Goal: Task Accomplishment & Management: Complete application form

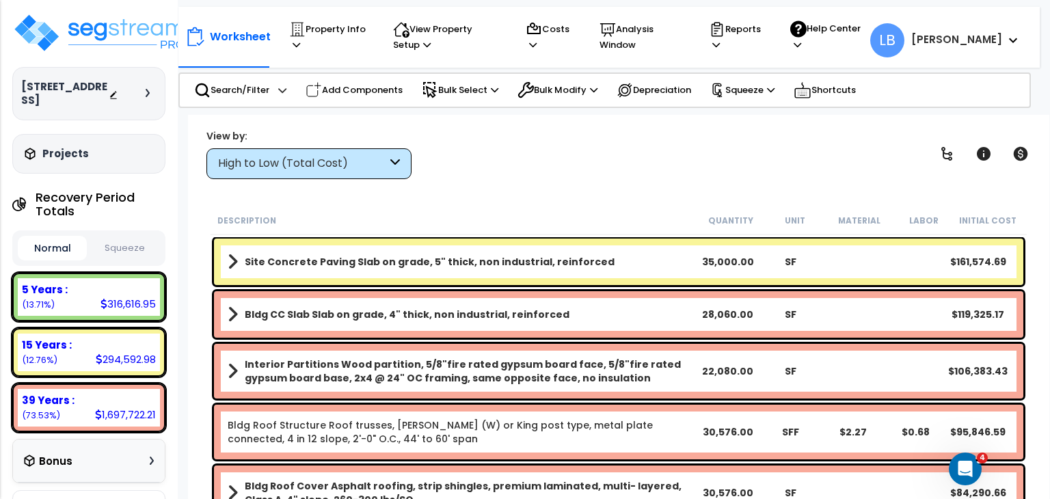
click at [265, 159] on div "High to Low (Total Cost)" at bounding box center [302, 164] width 169 height 16
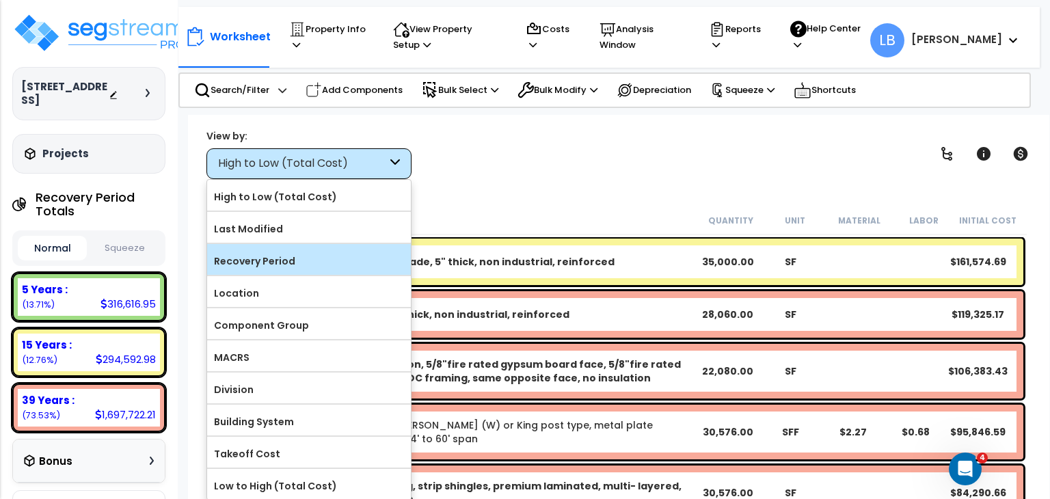
click at [271, 262] on label "Recovery Period" at bounding box center [309, 261] width 204 height 21
click at [0, 0] on input "Recovery Period" at bounding box center [0, 0] width 0 height 0
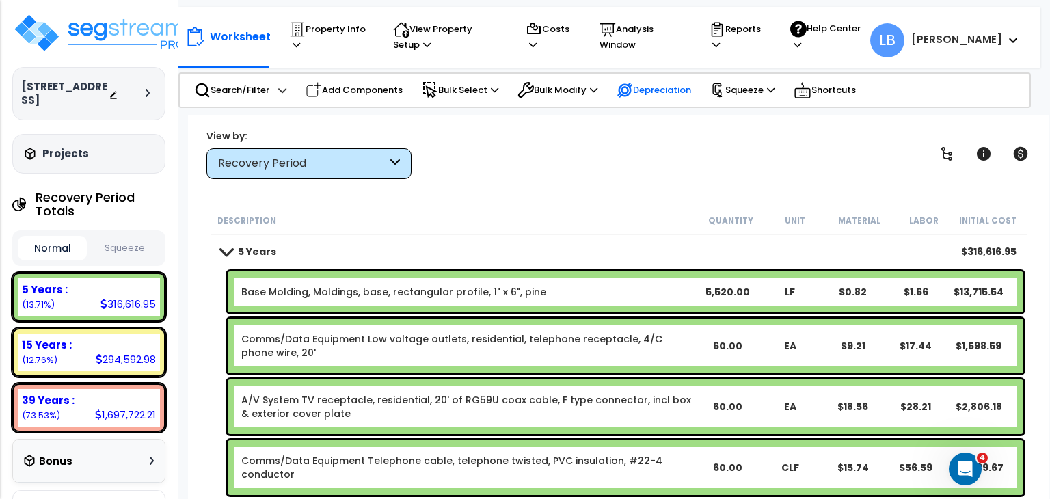
click at [671, 90] on p "Depreciation" at bounding box center [654, 90] width 75 height 16
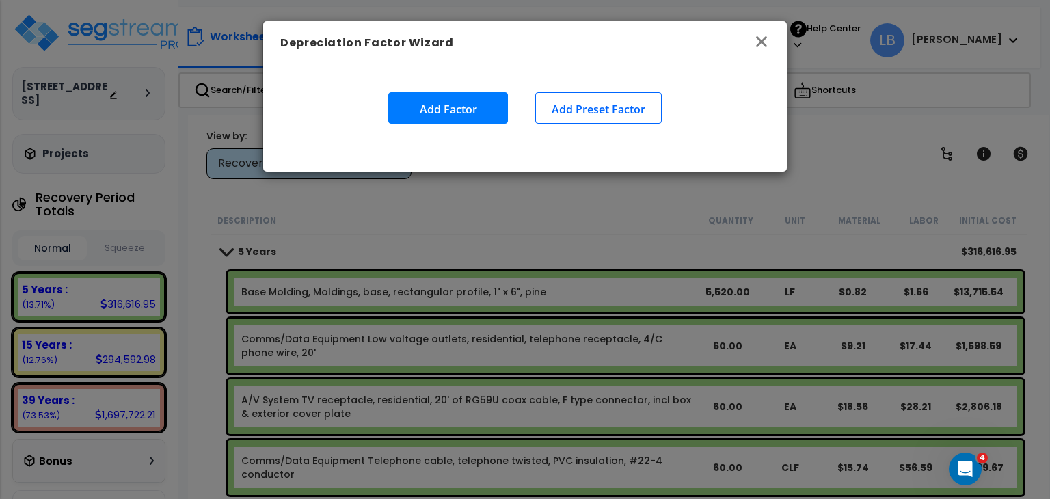
click at [766, 39] on icon "button" at bounding box center [761, 41] width 11 height 11
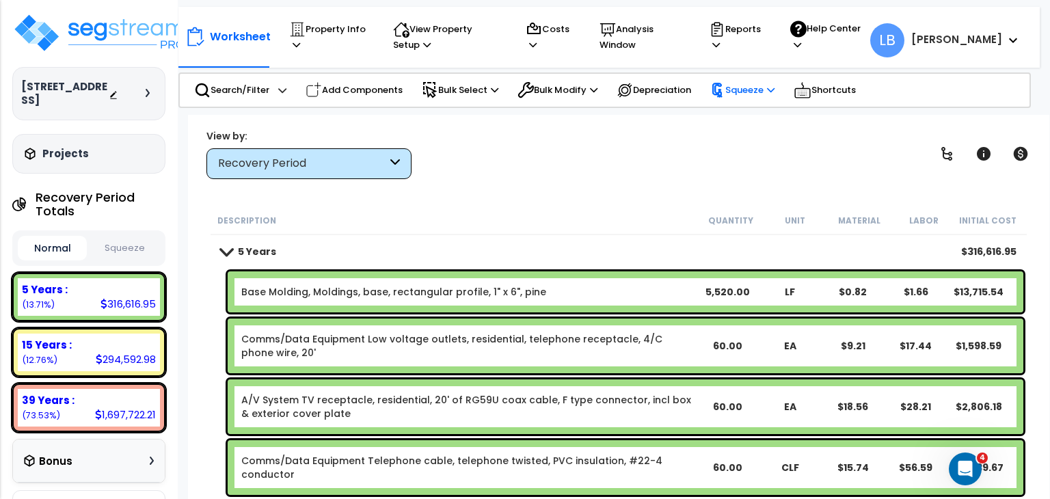
click at [742, 85] on p "Squeeze" at bounding box center [742, 90] width 64 height 15
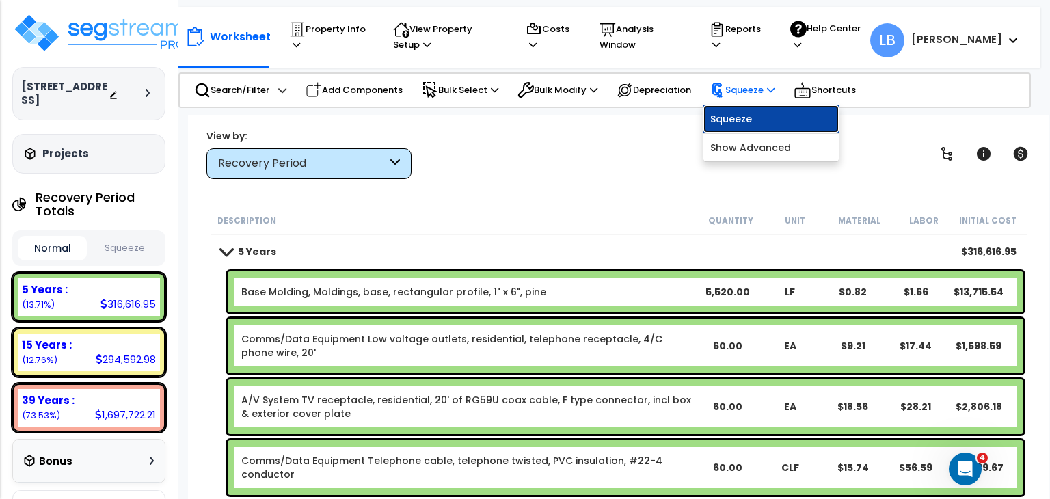
click at [736, 118] on link "Squeeze" at bounding box center [770, 118] width 135 height 27
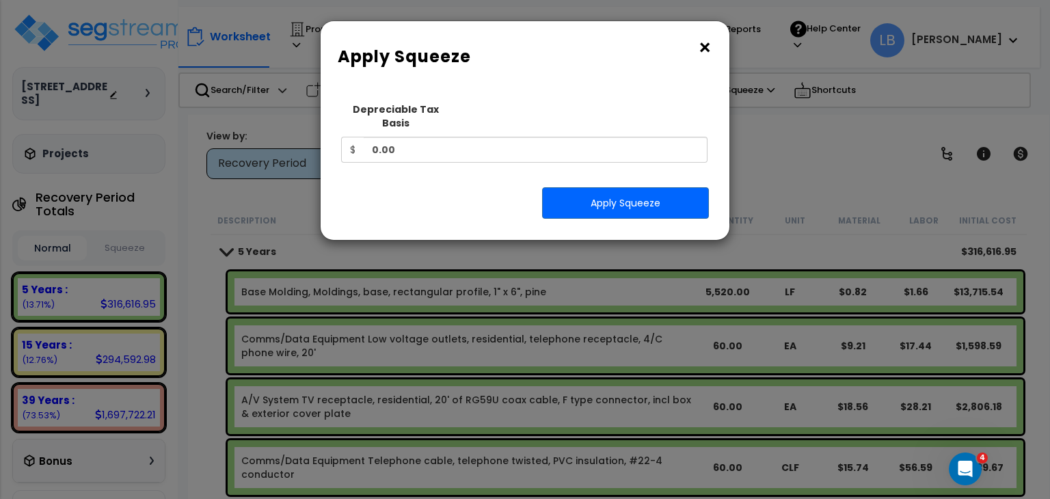
click at [706, 44] on button "×" at bounding box center [704, 48] width 15 height 22
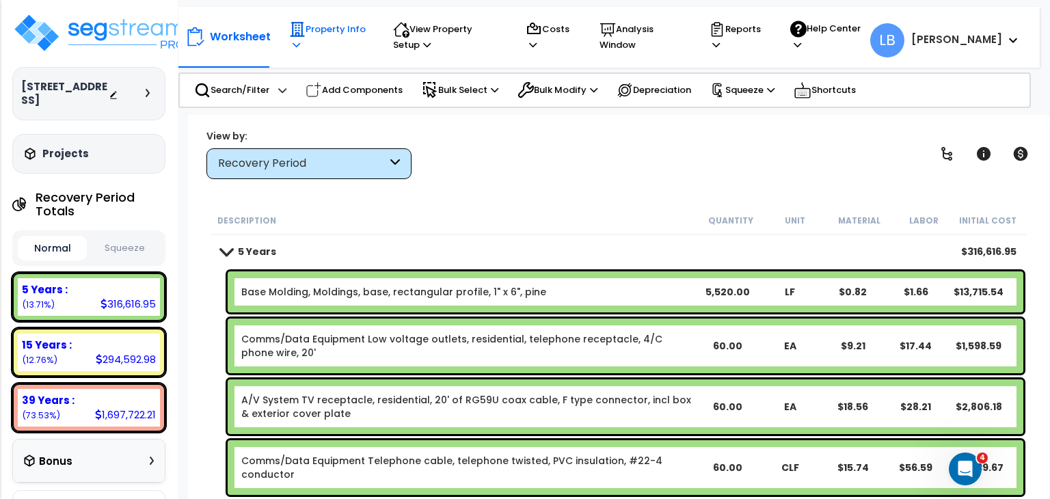
click at [334, 30] on p "Property Info" at bounding box center [328, 36] width 78 height 31
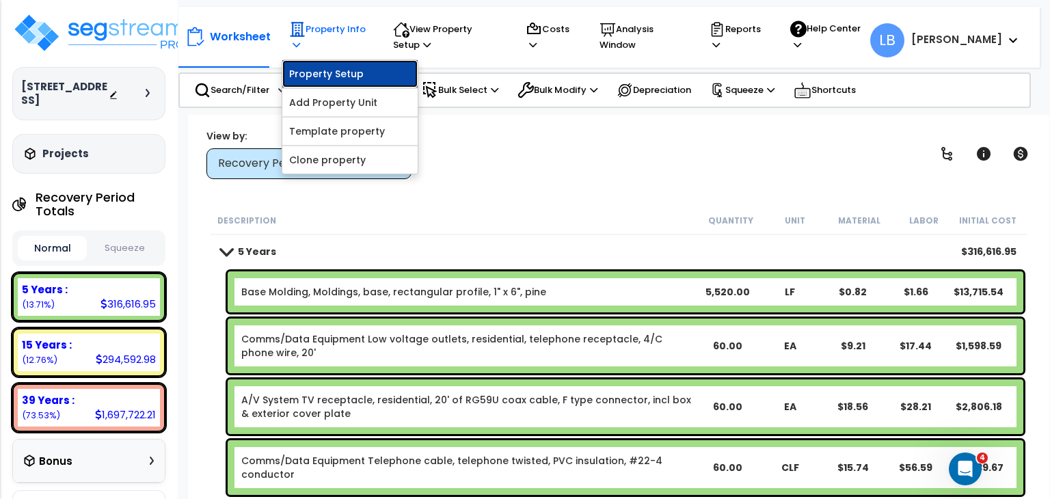
click at [345, 71] on link "Property Setup" at bounding box center [349, 73] width 135 height 27
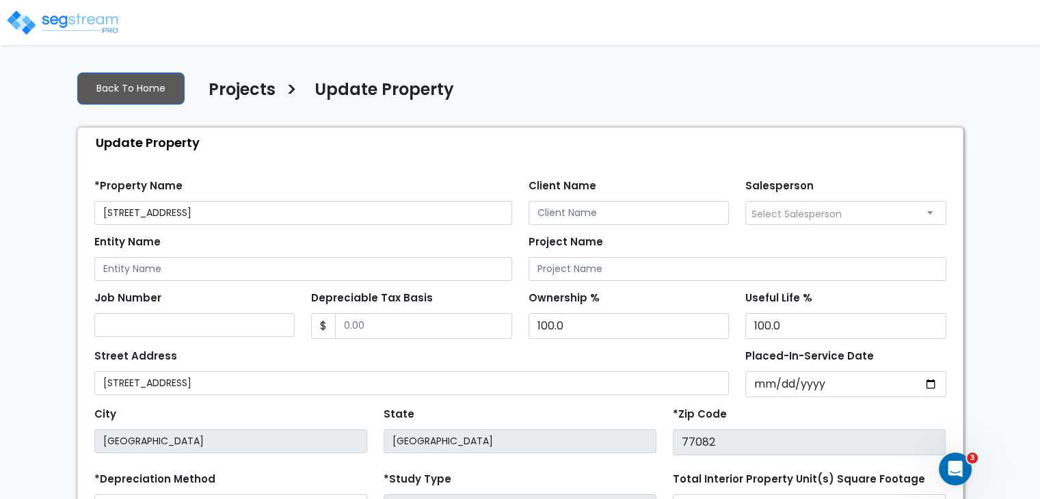
scroll to position [71, 0]
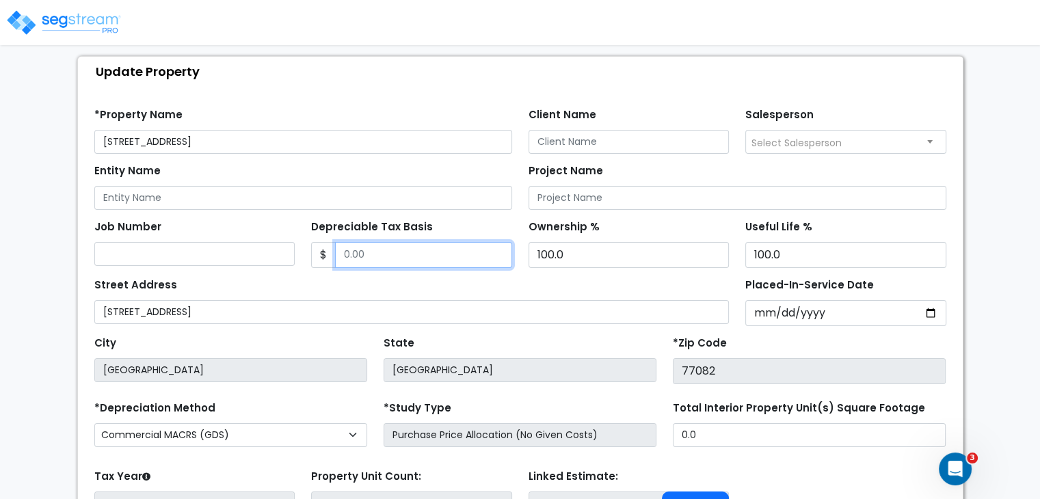
click at [384, 255] on input "Depreciable Tax Basis" at bounding box center [423, 255] width 177 height 26
drag, startPoint x: 386, startPoint y: 254, endPoint x: 308, endPoint y: 244, distance: 78.5
click at [308, 244] on div "Depreciable Tax Basis $" at bounding box center [411, 242] width 217 height 51
type input "1,755,000"
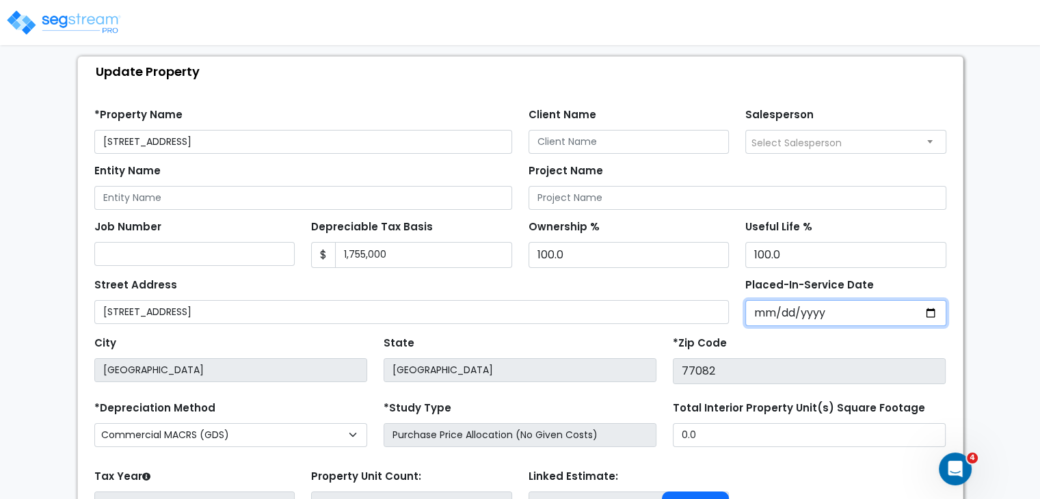
click at [769, 310] on input "Placed-In-Service Date" at bounding box center [845, 313] width 201 height 26
type input "0002-09-12"
select select "2"
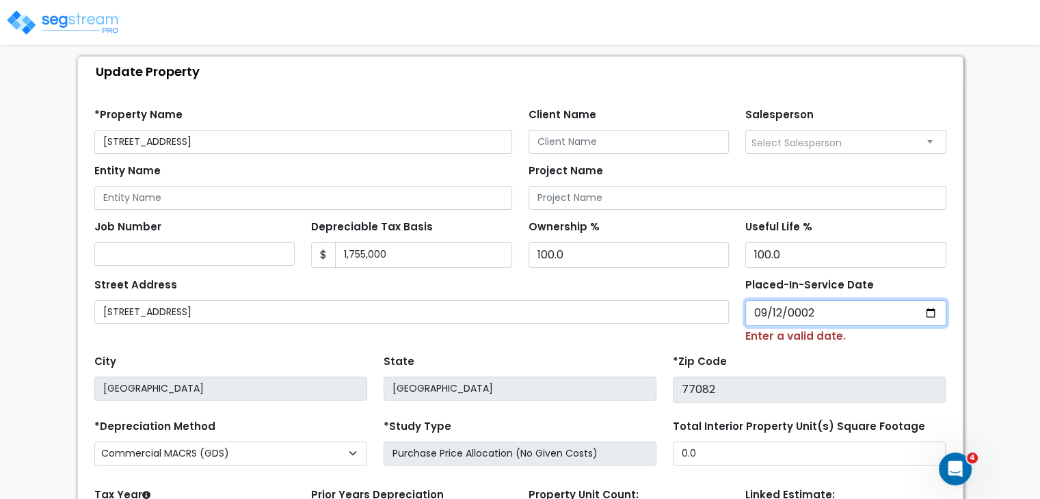
type input "0020-09-12"
select select "20"
type input "0202-09-12"
select select "202"
type input "2024-09-12"
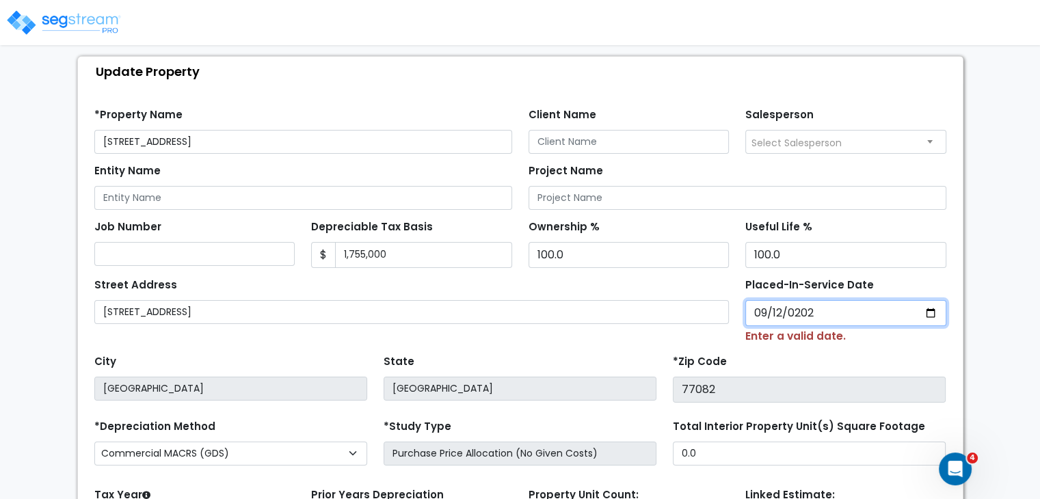
select select "2024"
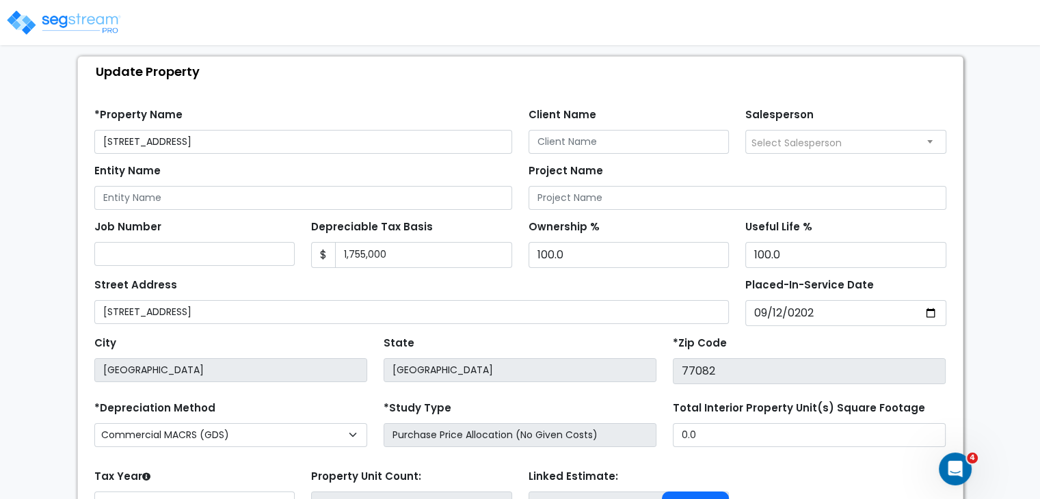
click at [619, 297] on div "Street Address 11395 Richmond Ave" at bounding box center [411, 299] width 635 height 49
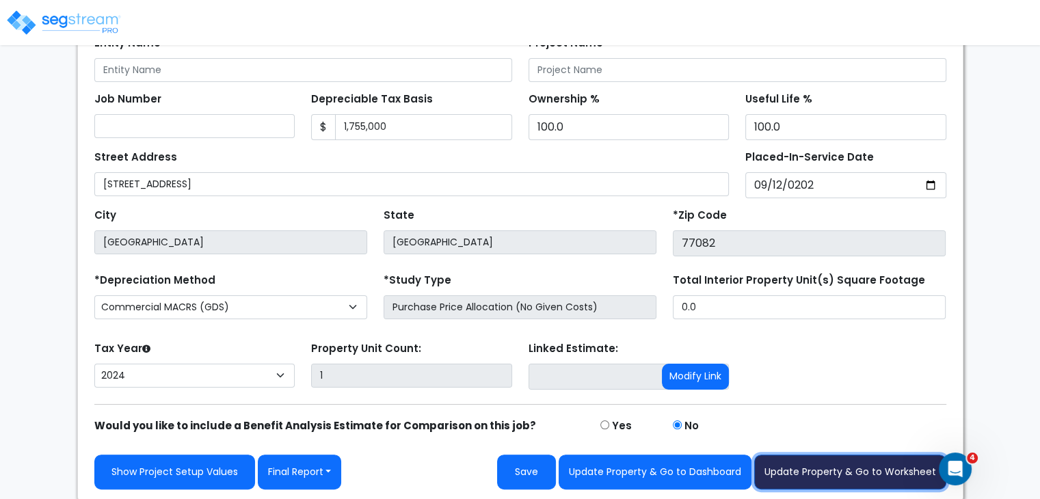
click at [796, 465] on button "Update Property & Go to Worksheet" at bounding box center [850, 472] width 192 height 35
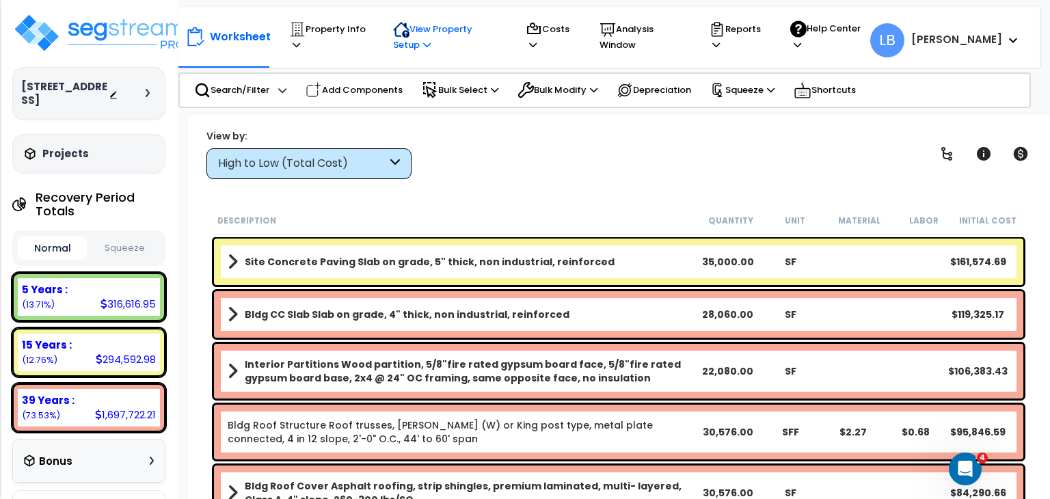
click at [442, 29] on p "View Property Setup" at bounding box center [446, 36] width 106 height 31
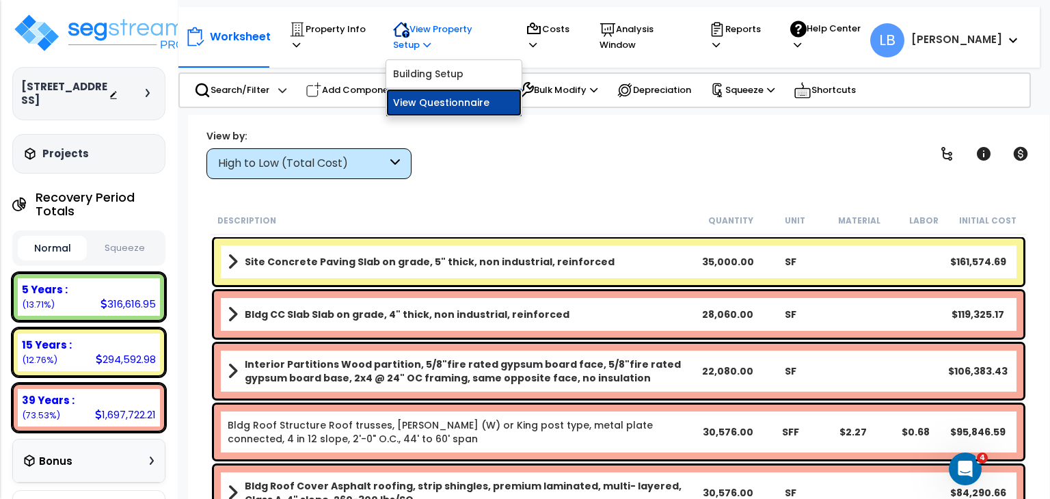
click at [444, 100] on link "View Questionnaire" at bounding box center [453, 102] width 135 height 27
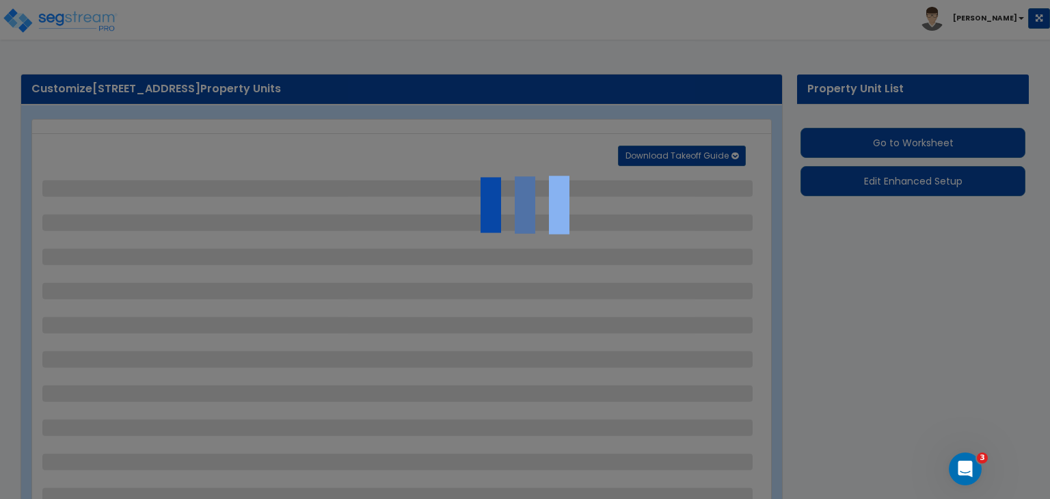
select select "2"
select select "1"
select select "4"
select select "2"
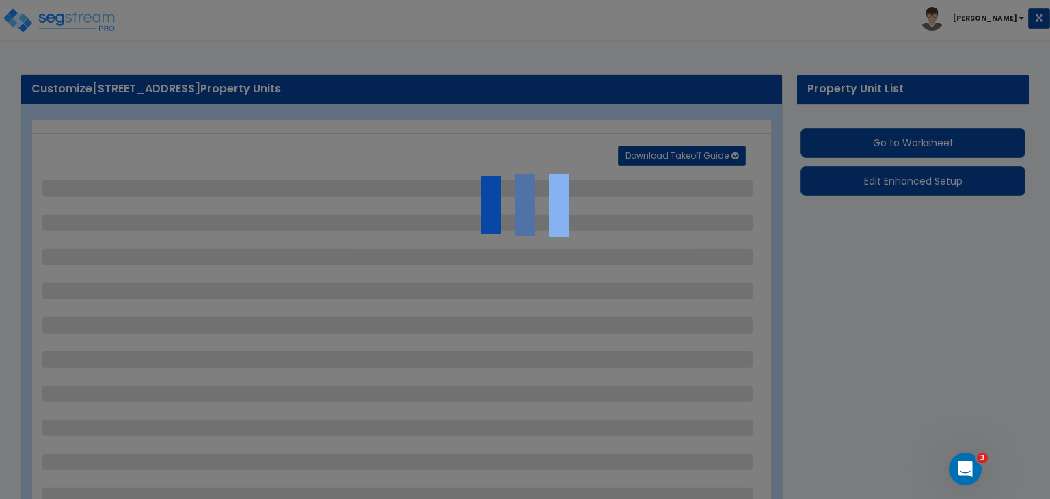
select select "2"
select select "1"
select select "6"
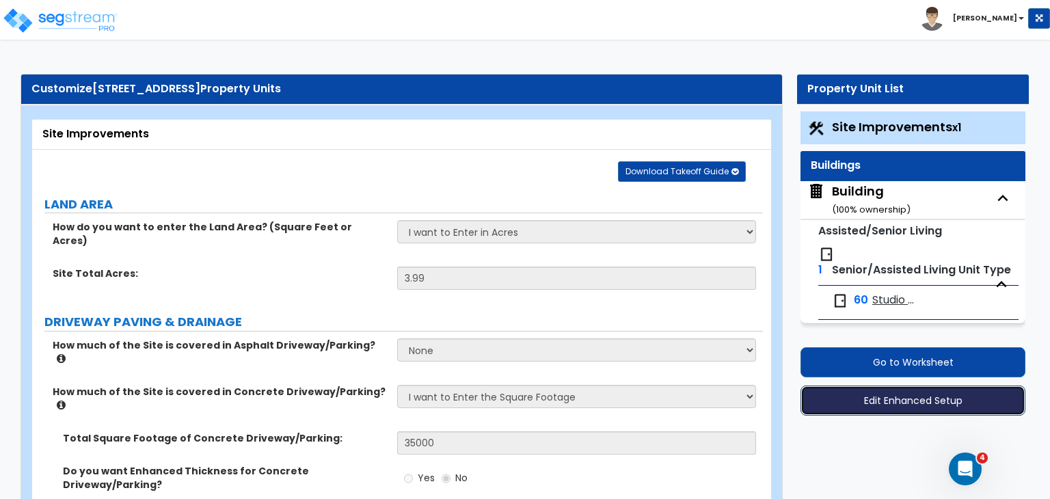
click at [911, 402] on button "Edit Enhanced Setup" at bounding box center [913, 401] width 225 height 30
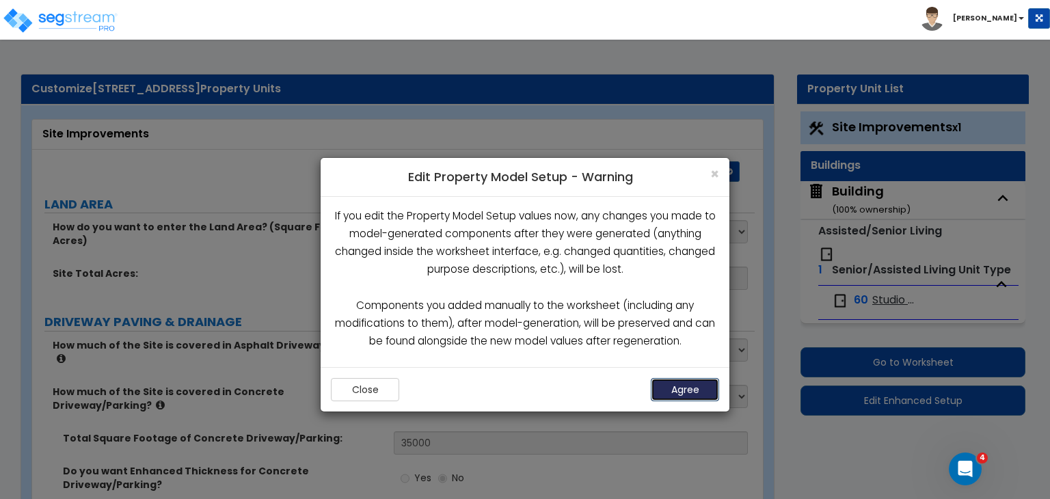
click at [690, 387] on button "Agree" at bounding box center [685, 389] width 68 height 23
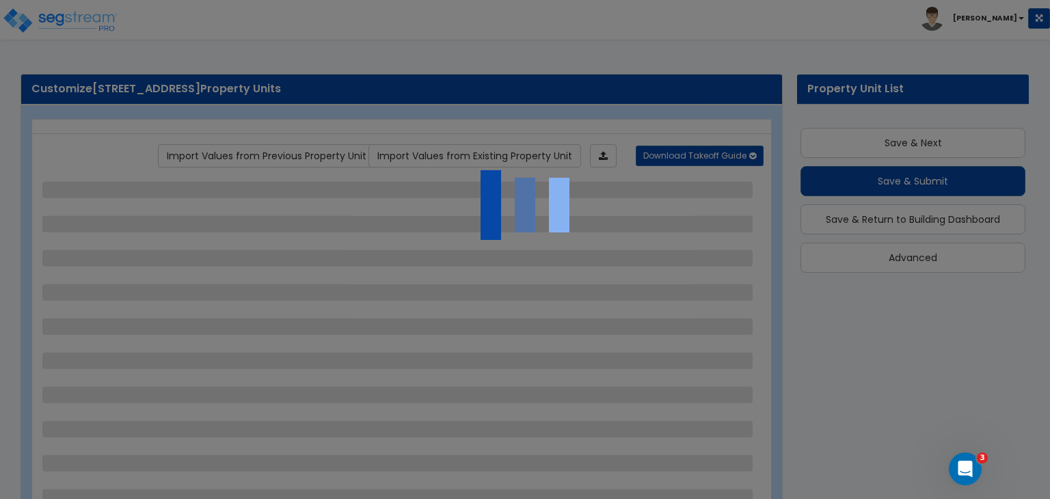
scroll to position [30, 0]
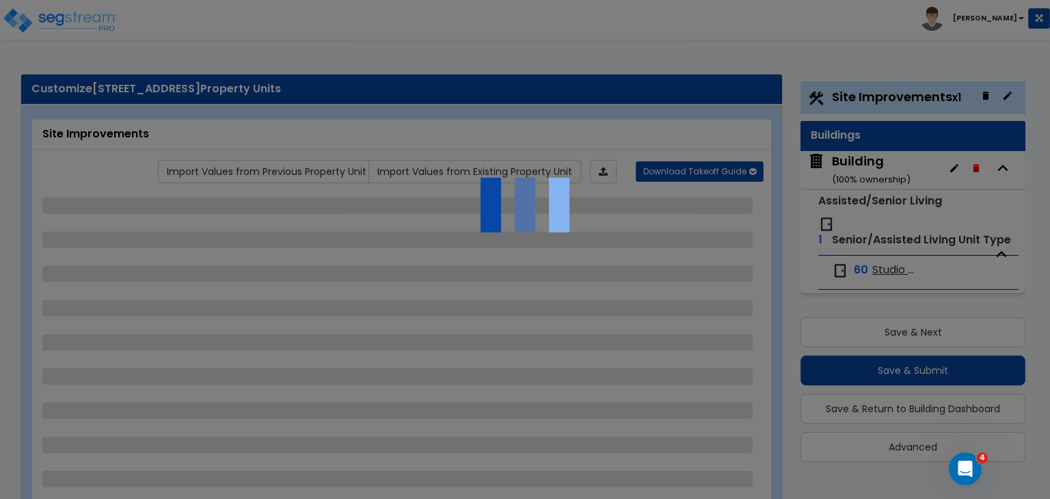
select select "2"
select select "1"
select select "4"
select select "2"
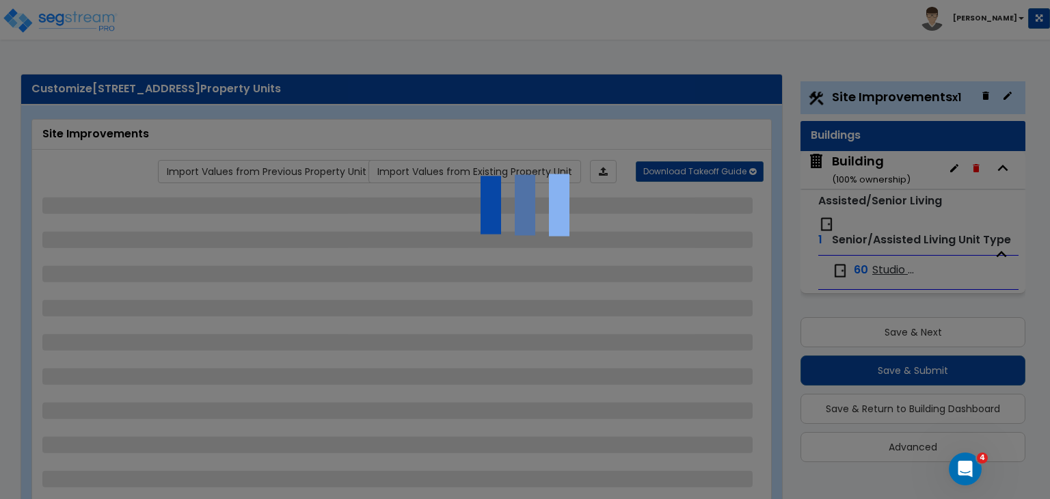
select select "2"
select select "1"
select select "6"
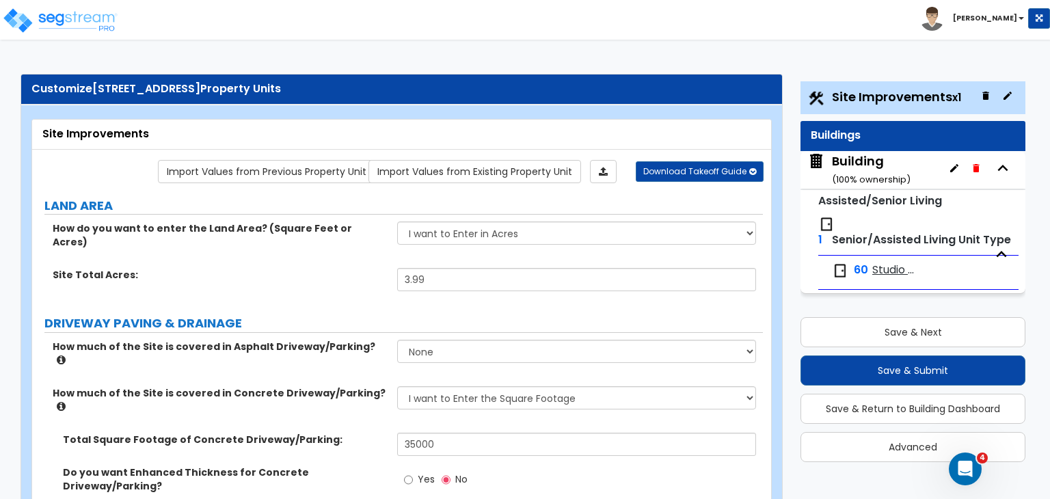
click at [334, 278] on div "Site Total Acres: 3.99" at bounding box center [397, 284] width 731 height 33
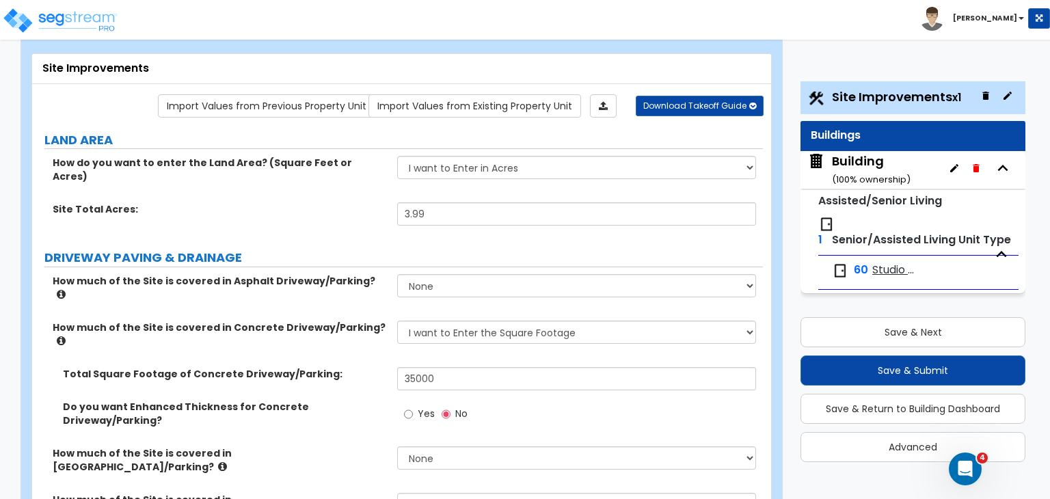
scroll to position [66, 0]
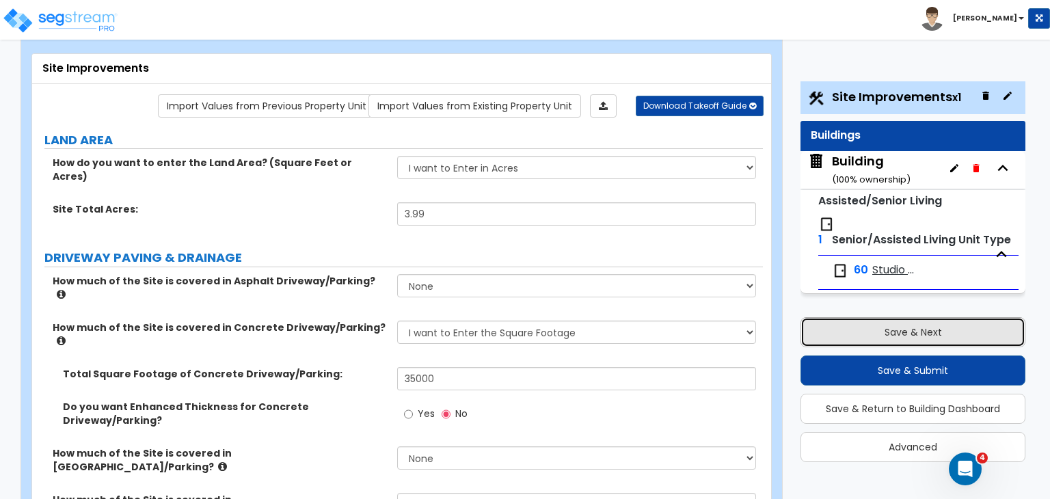
click at [844, 326] on button "Save & Next" at bounding box center [913, 332] width 225 height 30
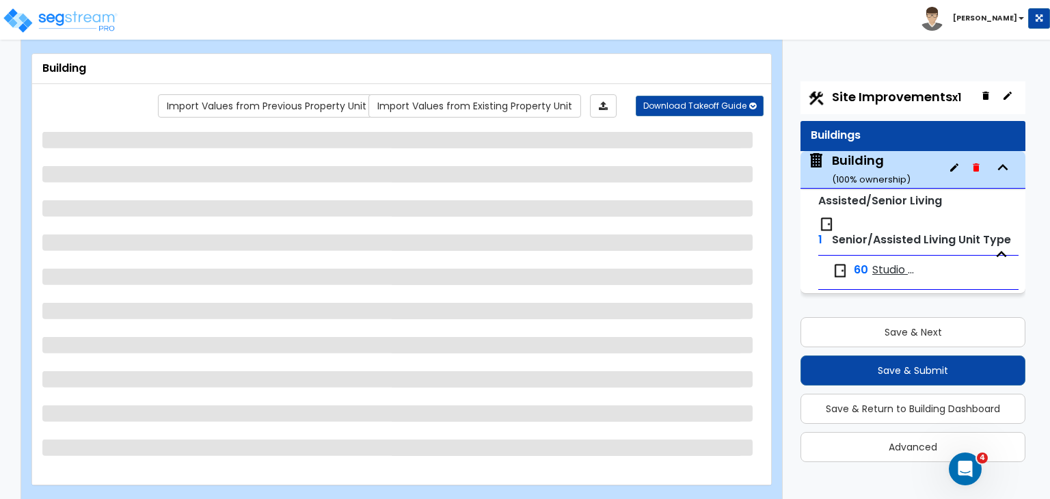
select select "7"
select select "2"
select select "5"
select select "1"
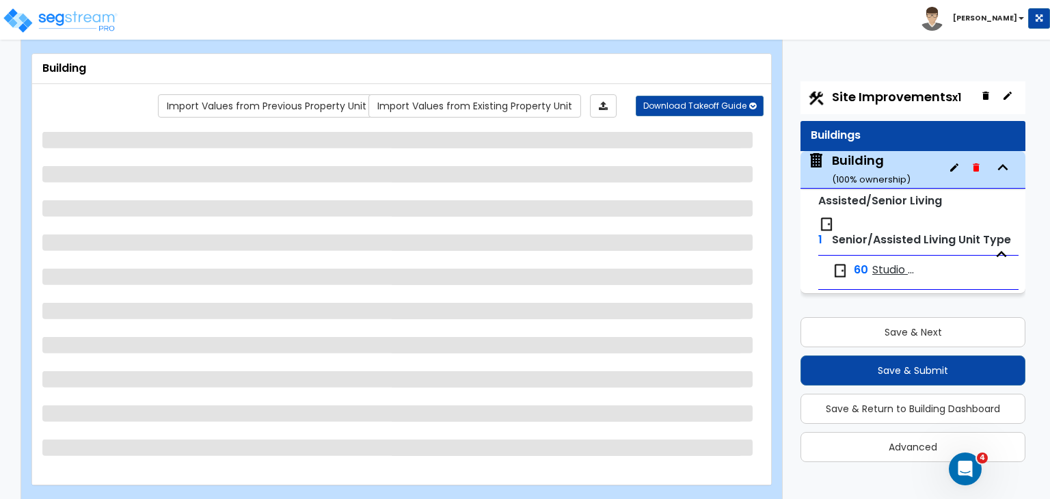
select select "2"
select select "1"
select select "2"
select select "1"
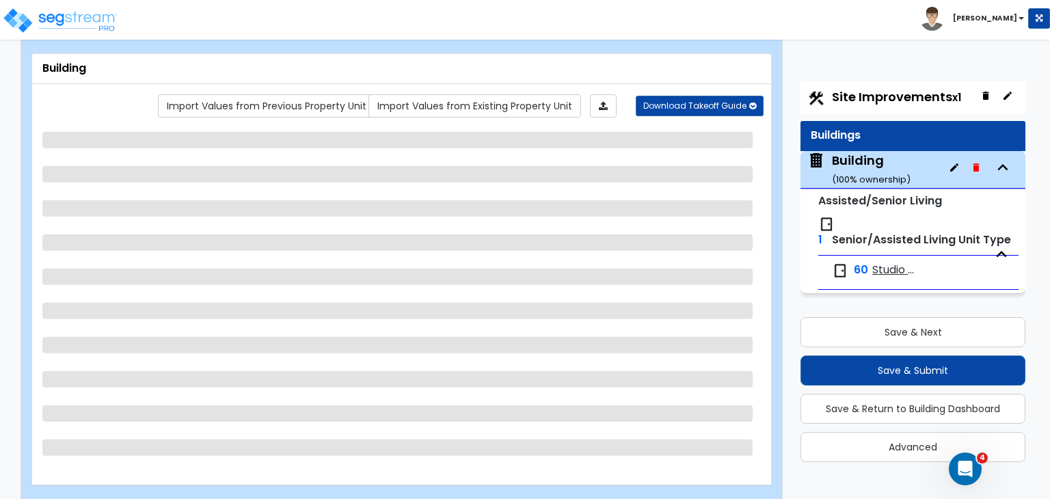
select select "2"
select select "1"
select select "5"
select select "1"
select select "3"
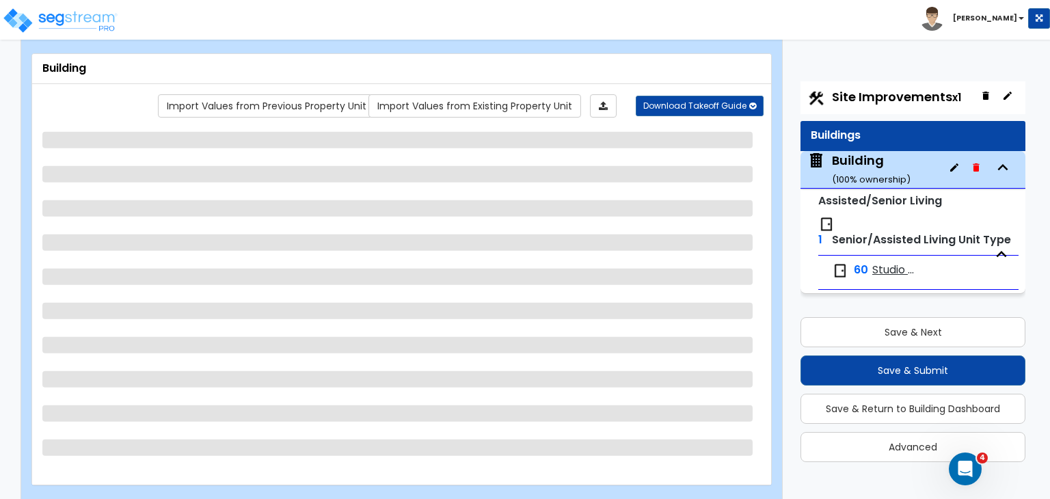
select select "4"
select select "3"
select select "1"
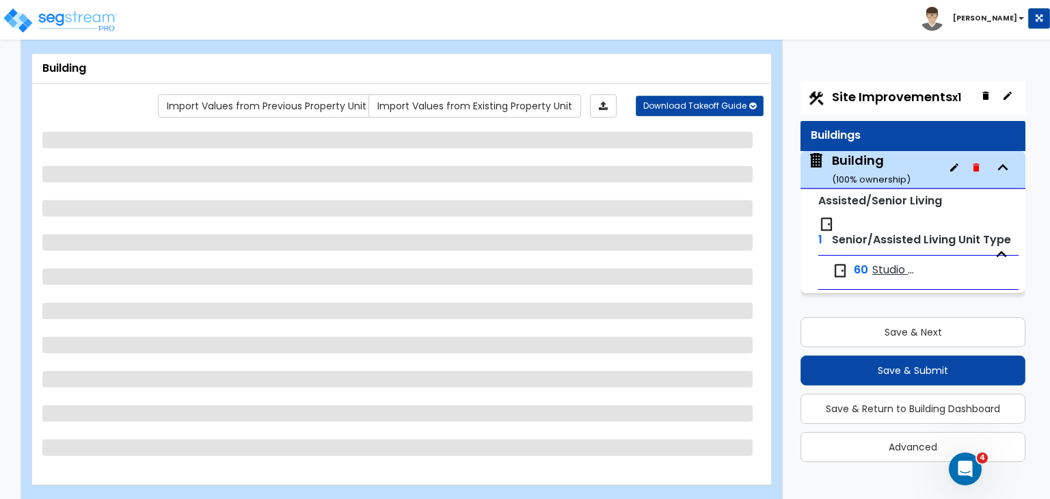
select select "2"
select select "1"
select select "3"
select select "1"
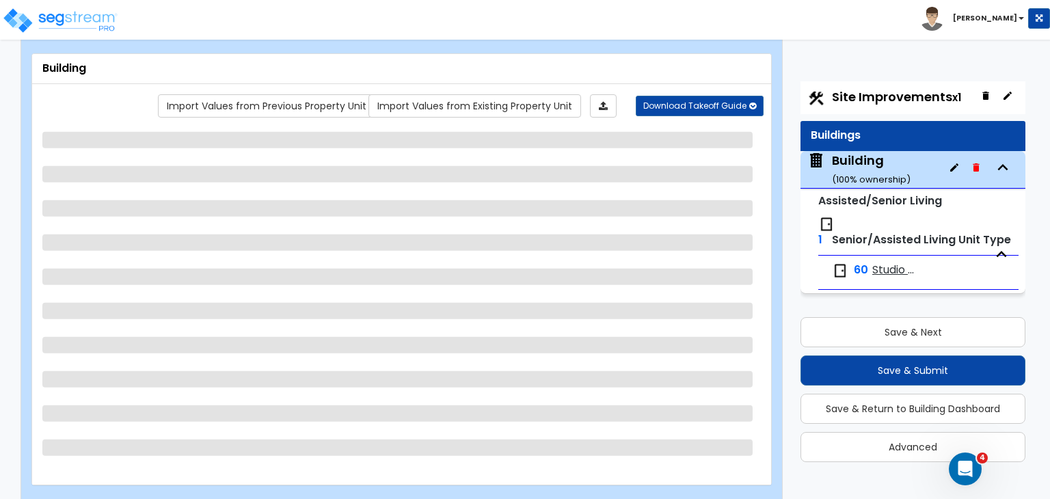
select select "1"
select select "4"
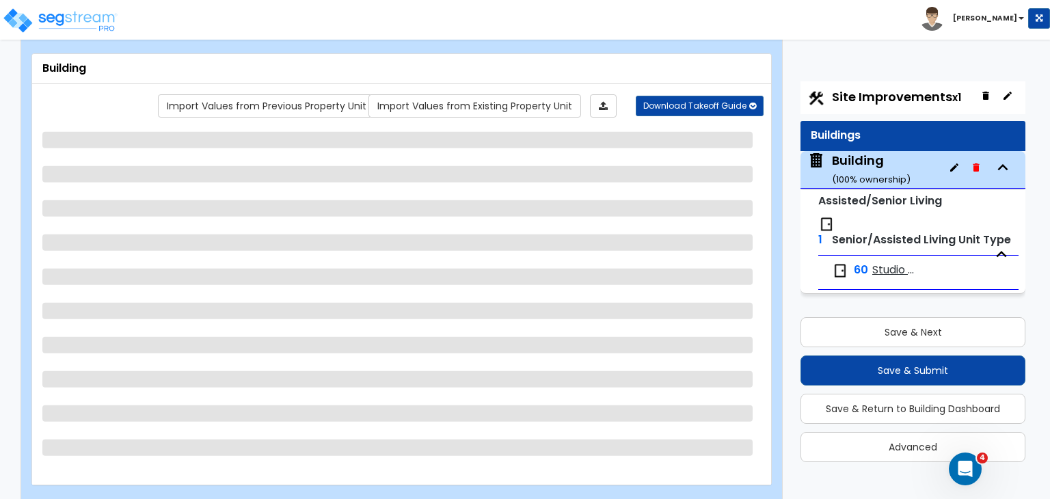
select select "1"
select select "2"
select select "5"
select select "1"
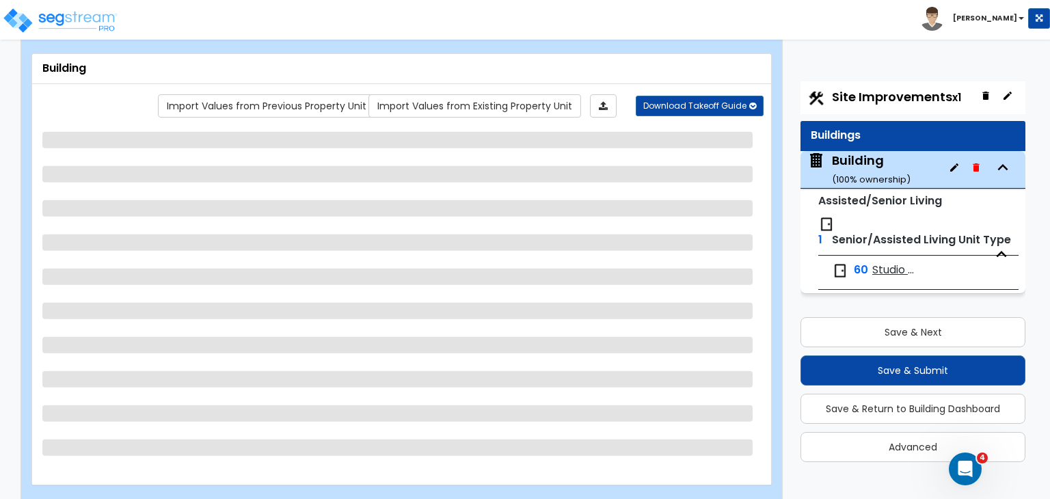
select select "1"
select select "5"
select select "1"
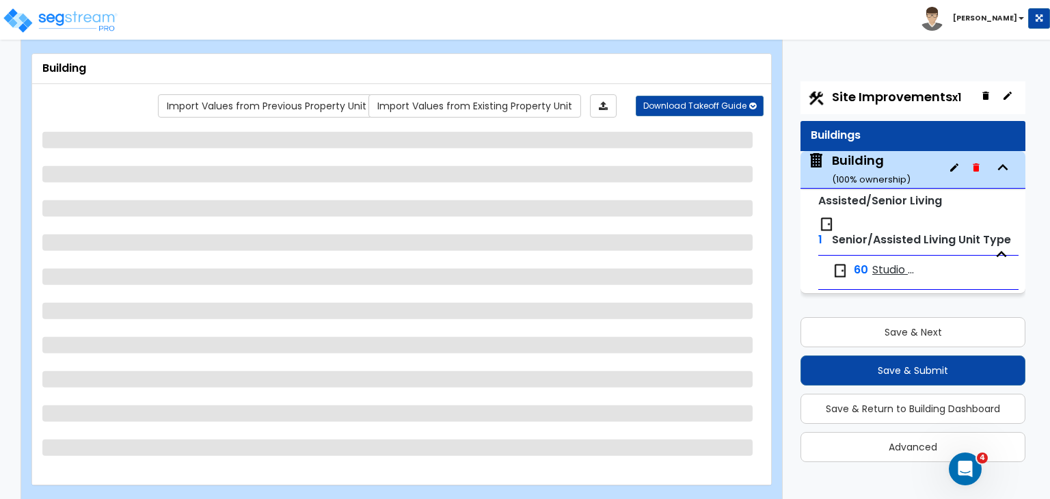
select select "1"
select select "3"
select select "2"
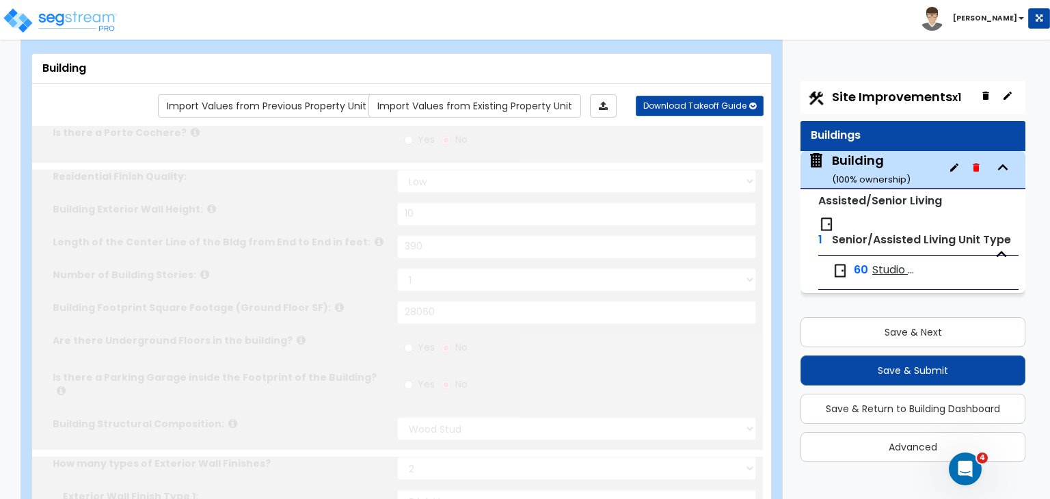
type input "8"
radio input "true"
select select "3"
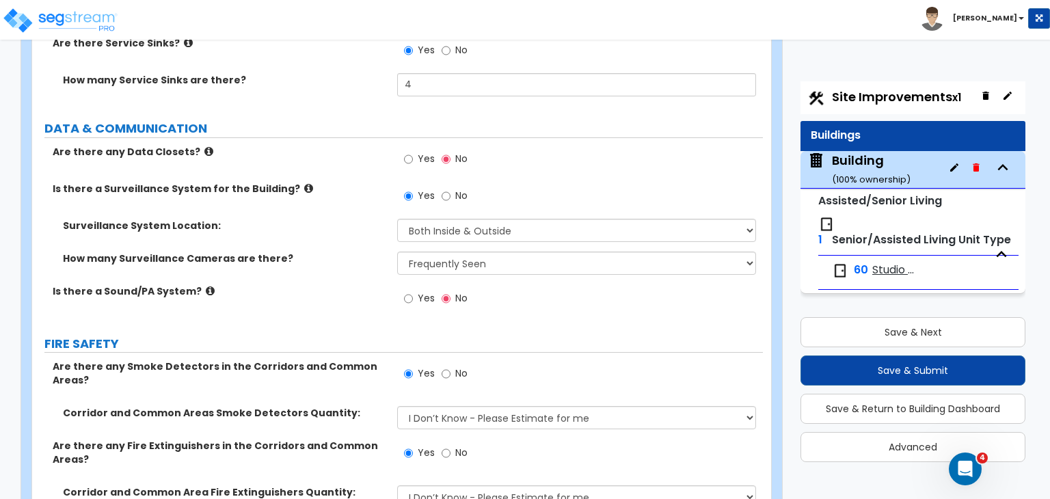
scroll to position [7921, 0]
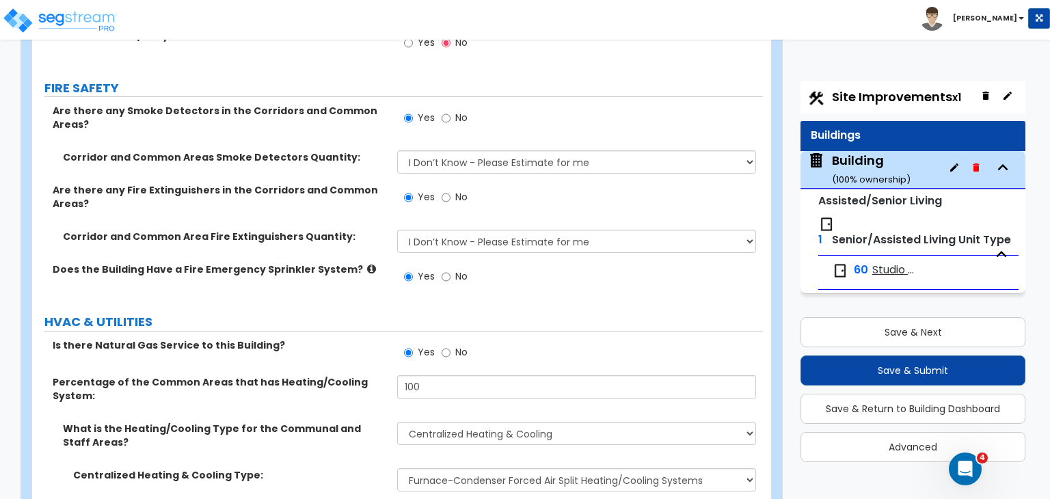
radio input "true"
select select "2"
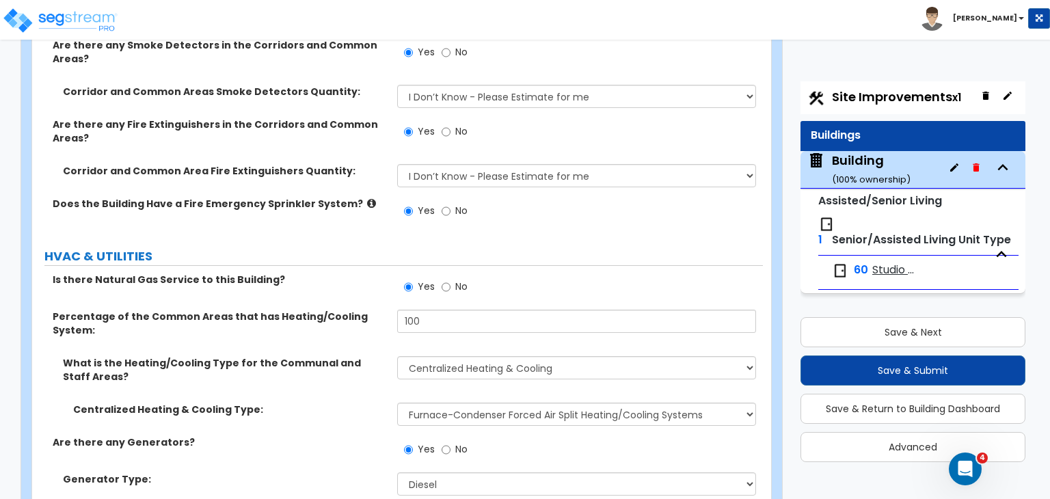
select select "1"
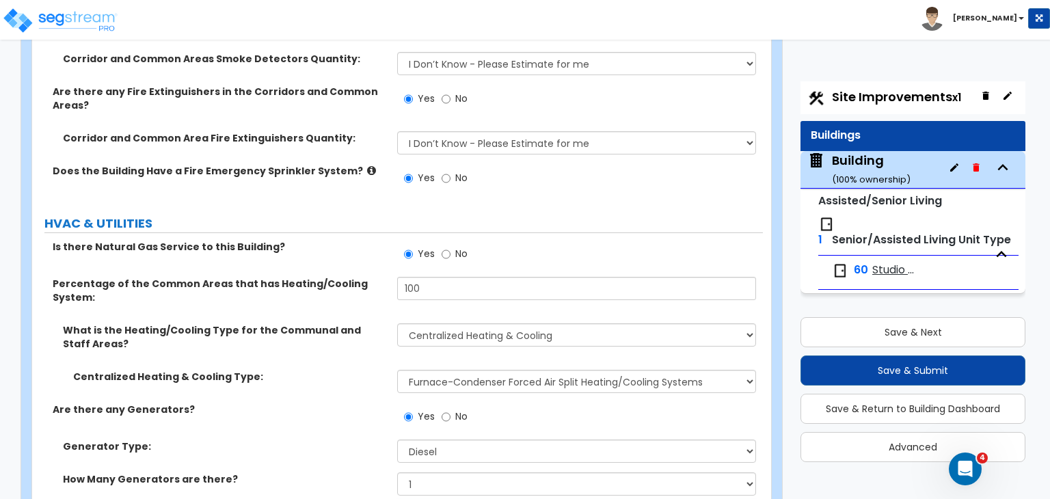
select select "5"
click at [340, 440] on div "Generator Type: Please Choose One Gas Diesel" at bounding box center [397, 456] width 731 height 33
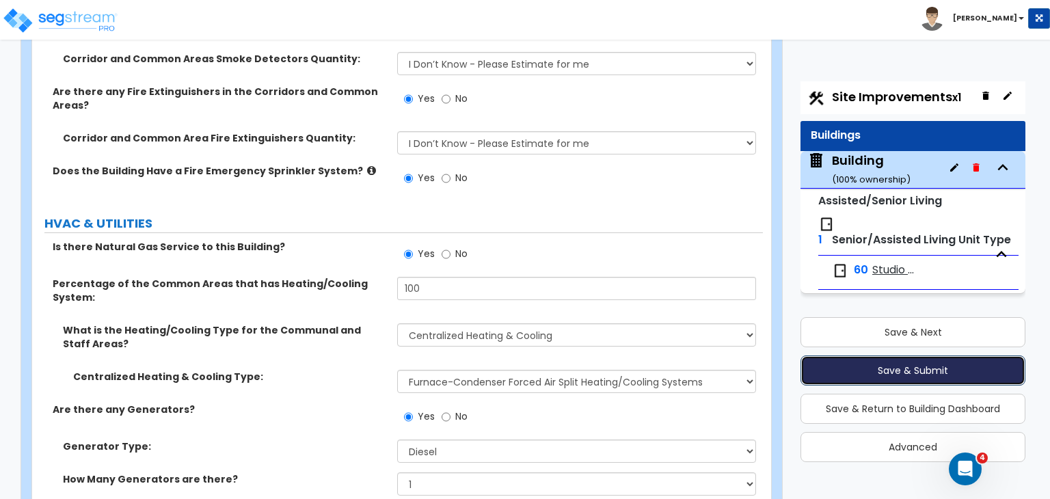
click at [855, 364] on button "Save & Submit" at bounding box center [913, 370] width 225 height 30
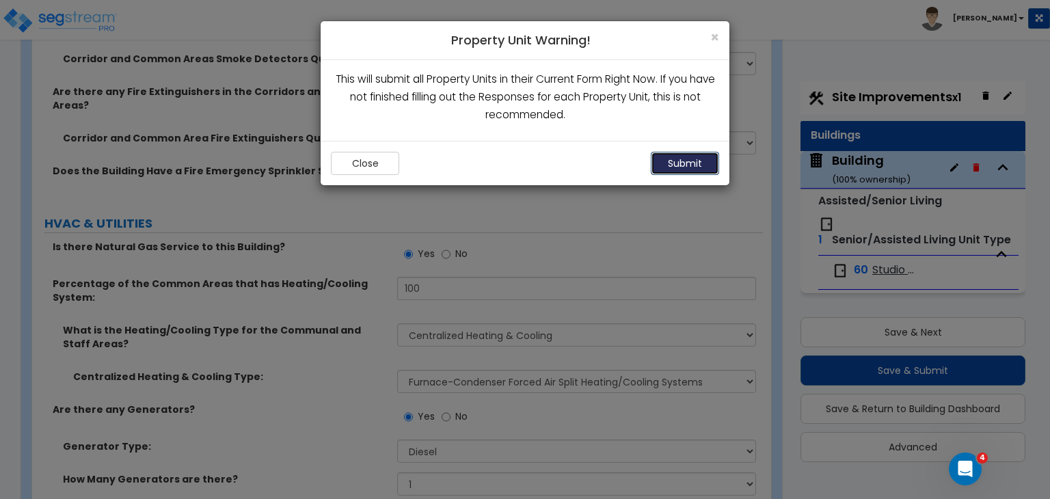
click at [692, 159] on button "Submit" at bounding box center [685, 163] width 68 height 23
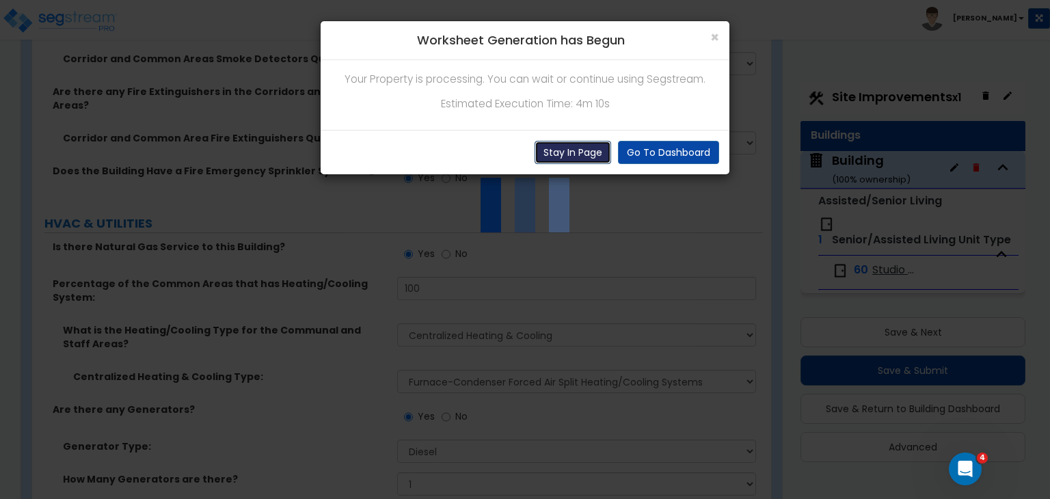
click at [582, 148] on button "Stay In Page" at bounding box center [573, 152] width 77 height 23
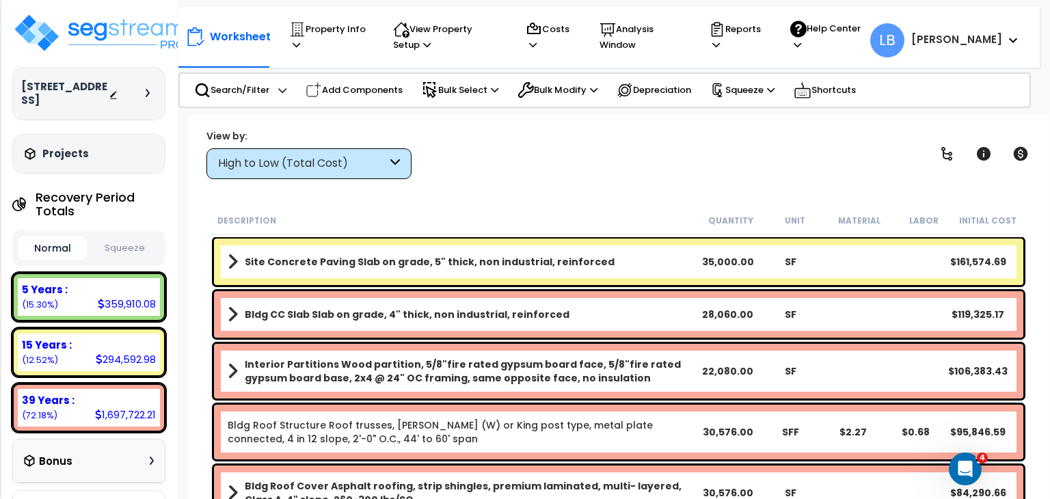
click at [292, 163] on div "High to Low (Total Cost)" at bounding box center [302, 164] width 169 height 16
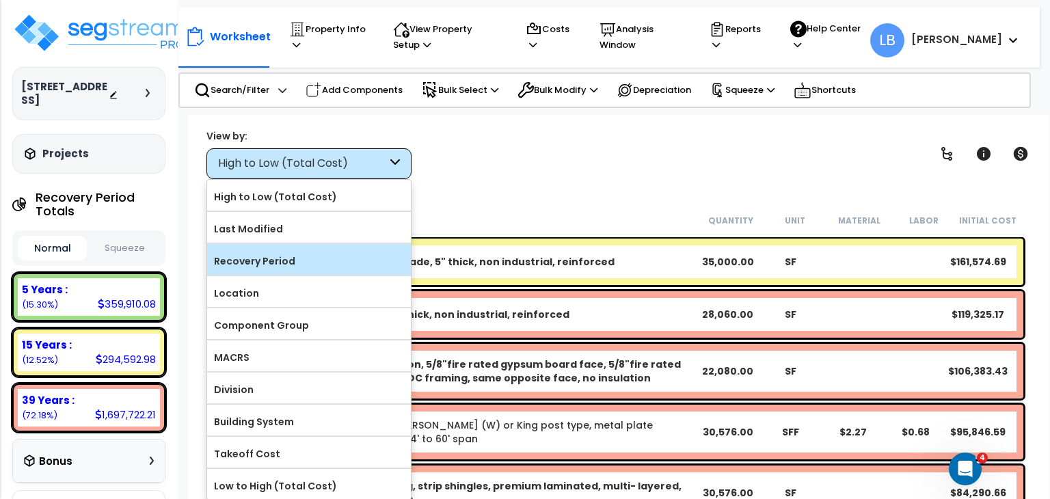
click at [277, 254] on label "Recovery Period" at bounding box center [309, 261] width 204 height 21
click at [0, 0] on input "Recovery Period" at bounding box center [0, 0] width 0 height 0
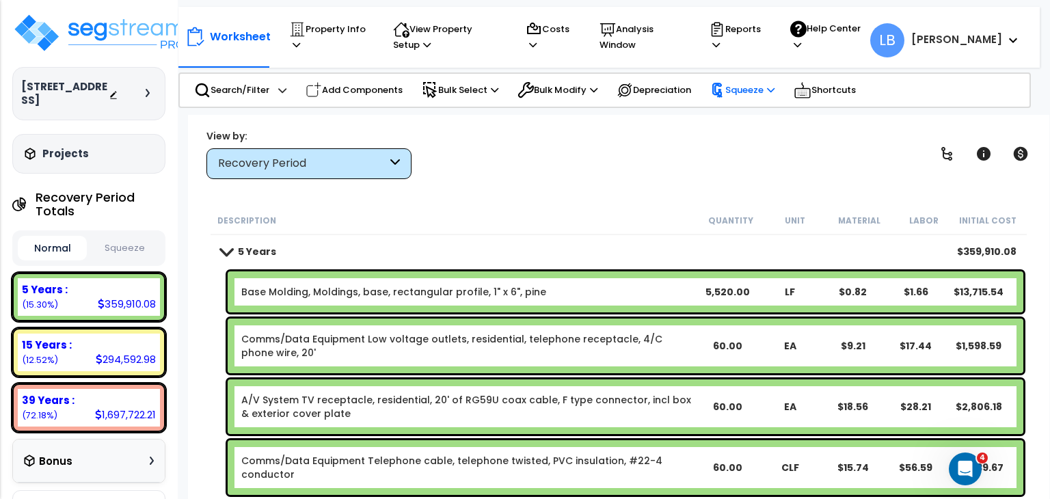
click at [738, 92] on p "Squeeze" at bounding box center [742, 90] width 64 height 15
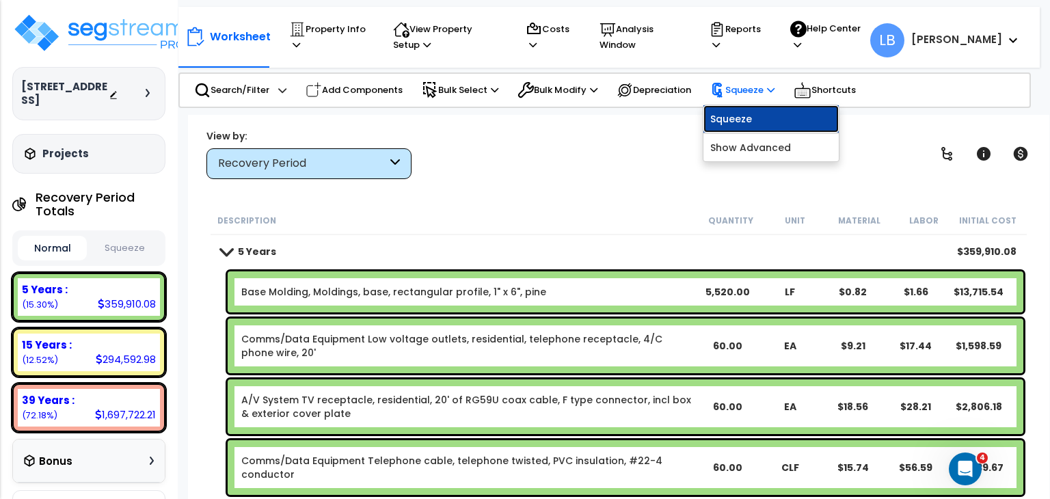
click at [753, 120] on link "Squeeze" at bounding box center [770, 118] width 135 height 27
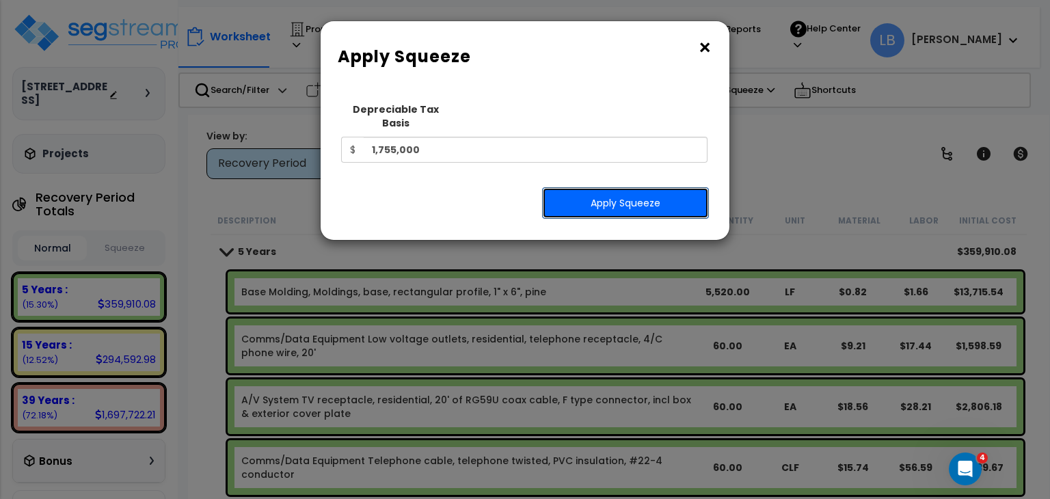
click at [614, 187] on button "Apply Squeeze" at bounding box center [625, 202] width 167 height 31
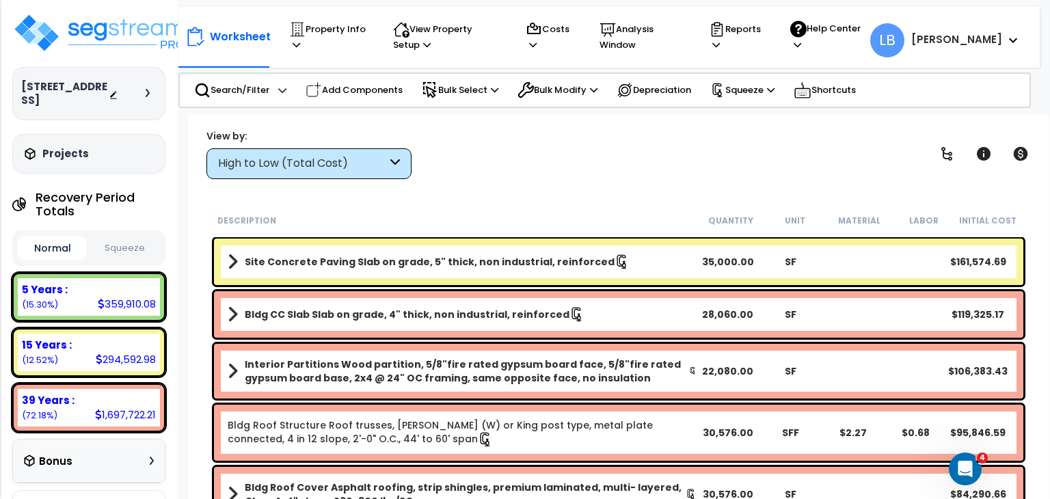
click at [350, 165] on div "High to Low (Total Cost)" at bounding box center [302, 164] width 169 height 16
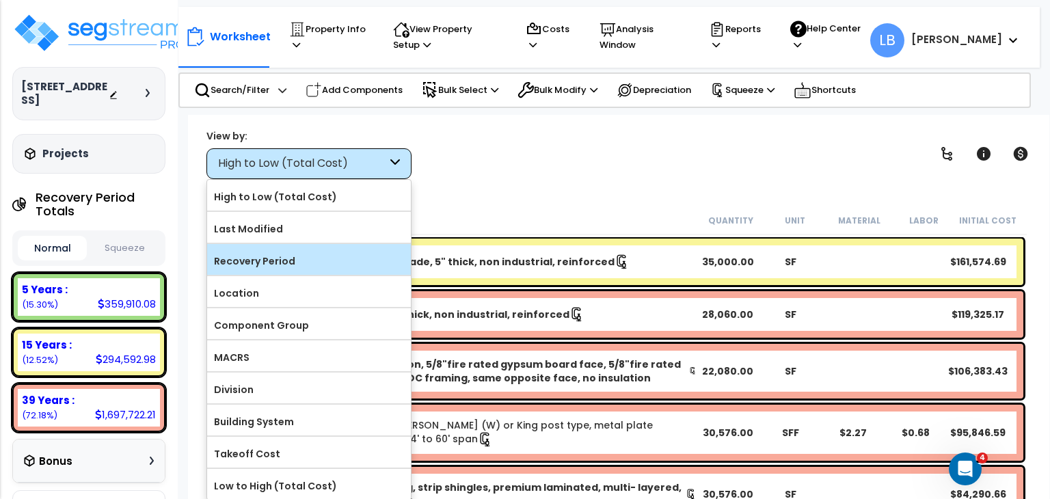
click at [306, 253] on label "Recovery Period" at bounding box center [309, 261] width 204 height 21
click at [0, 0] on input "Recovery Period" at bounding box center [0, 0] width 0 height 0
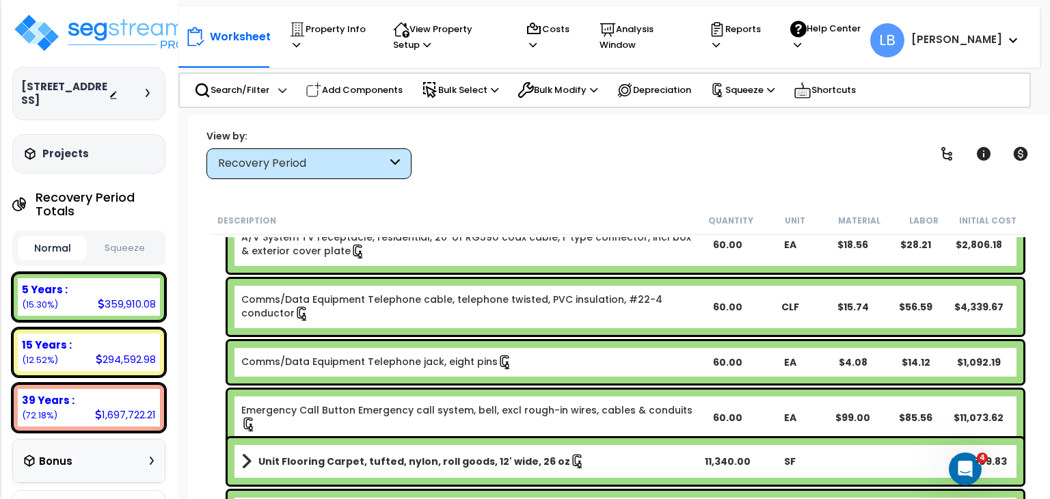
scroll to position [163, 0]
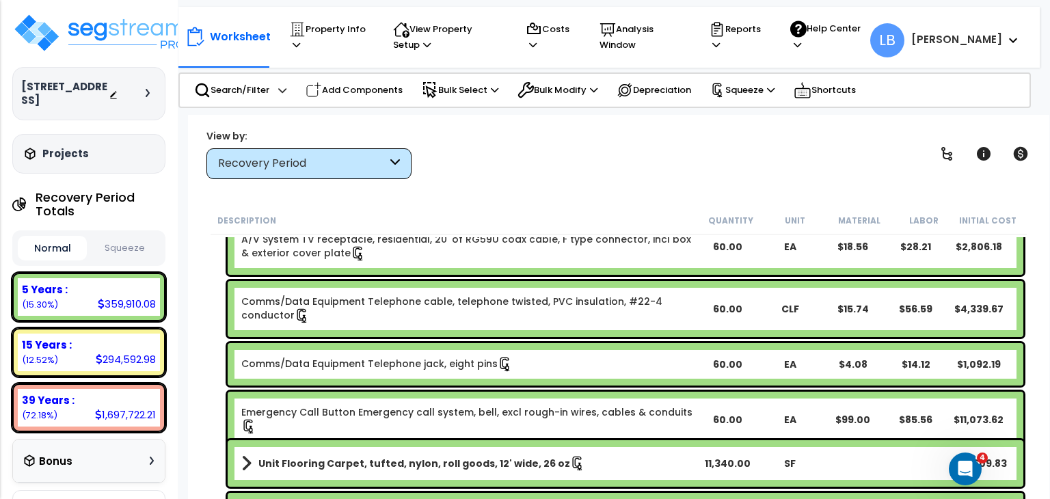
click at [392, 411] on link "Emergency Call Button Emergency call system, bell, excl rough-in wires, cables …" at bounding box center [468, 419] width 454 height 29
click at [741, 88] on p "Squeeze" at bounding box center [742, 90] width 64 height 15
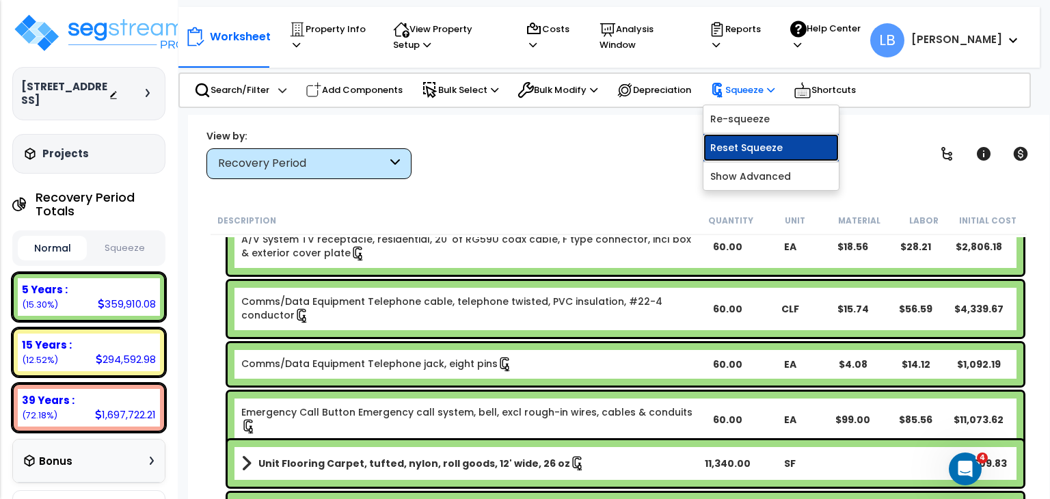
click at [758, 147] on link "Reset Squeeze" at bounding box center [770, 147] width 135 height 27
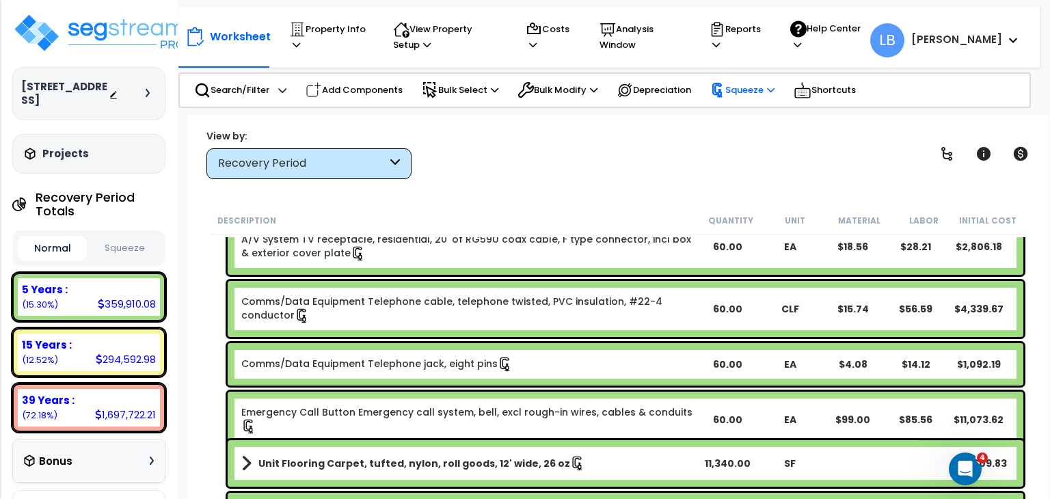
click at [758, 147] on div "View by: Recovery Period High to Low (Total Cost)" at bounding box center [619, 154] width 834 height 51
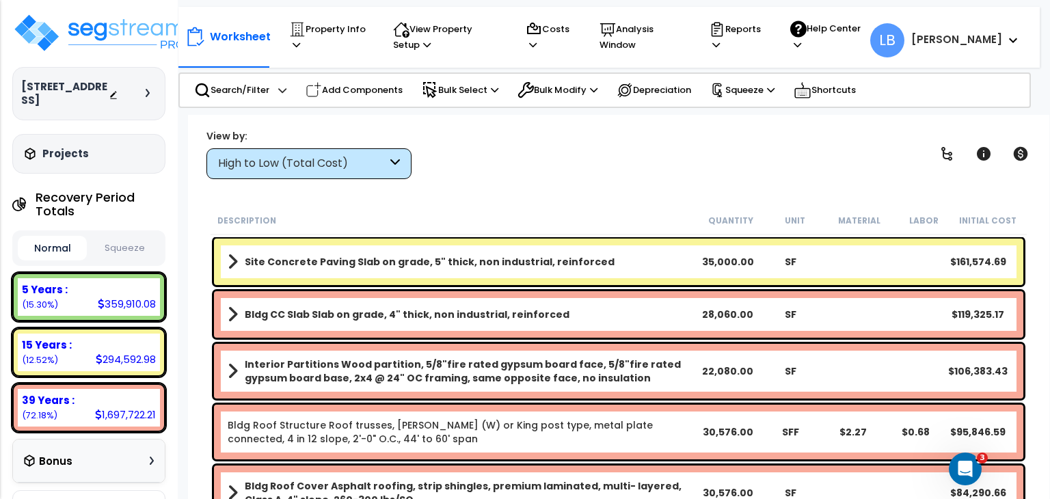
click at [345, 162] on div "High to Low (Total Cost)" at bounding box center [302, 164] width 169 height 16
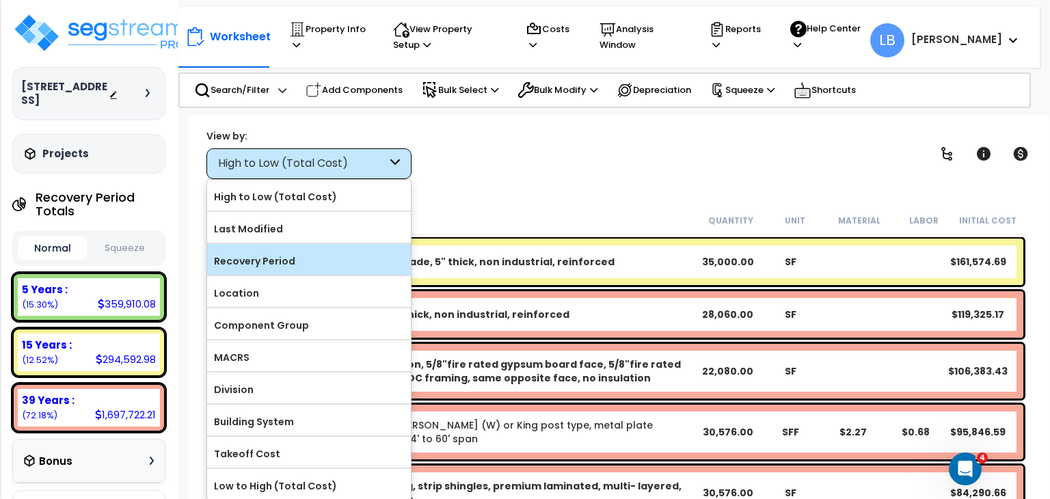
click at [285, 258] on label "Recovery Period" at bounding box center [309, 261] width 204 height 21
click at [0, 0] on input "Recovery Period" at bounding box center [0, 0] width 0 height 0
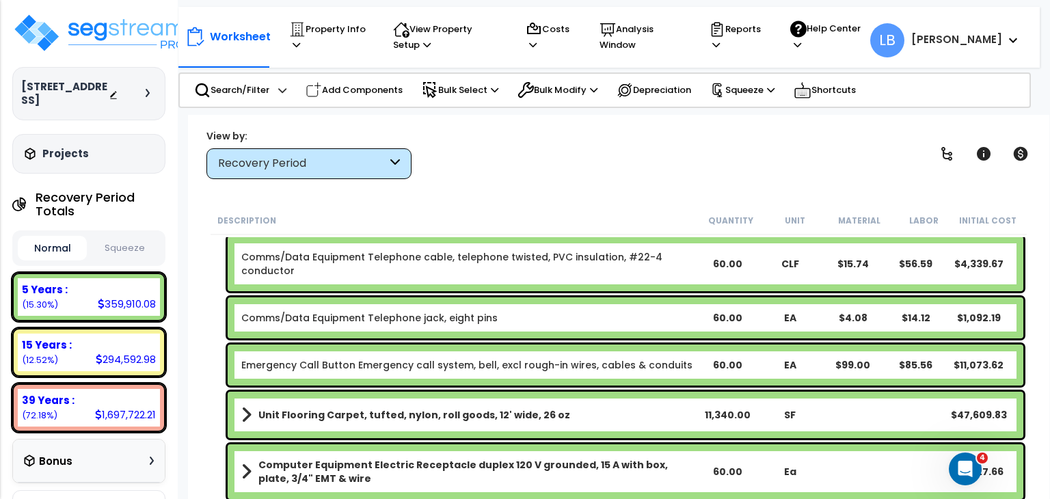
scroll to position [208, 0]
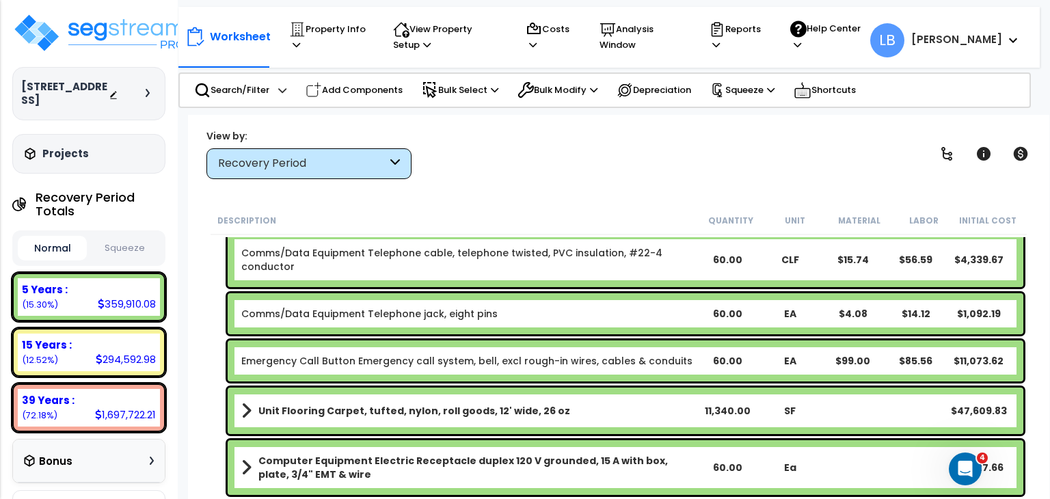
click at [355, 360] on link "Emergency Call Button Emergency call system, bell, excl rough-in wires, cables …" at bounding box center [466, 361] width 451 height 14
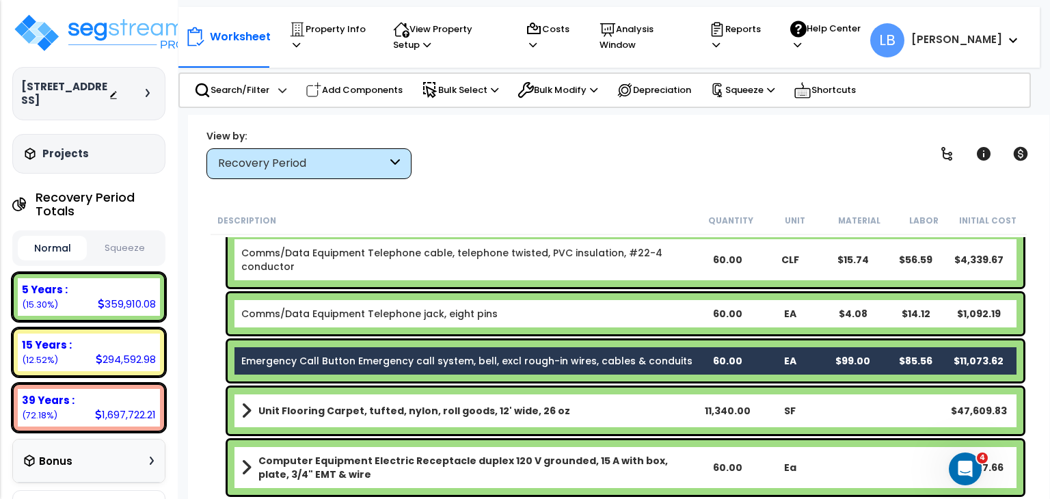
click at [425, 351] on div "Emergency Call Button Emergency call system, bell, excl rough-in wires, cables …" at bounding box center [626, 360] width 796 height 41
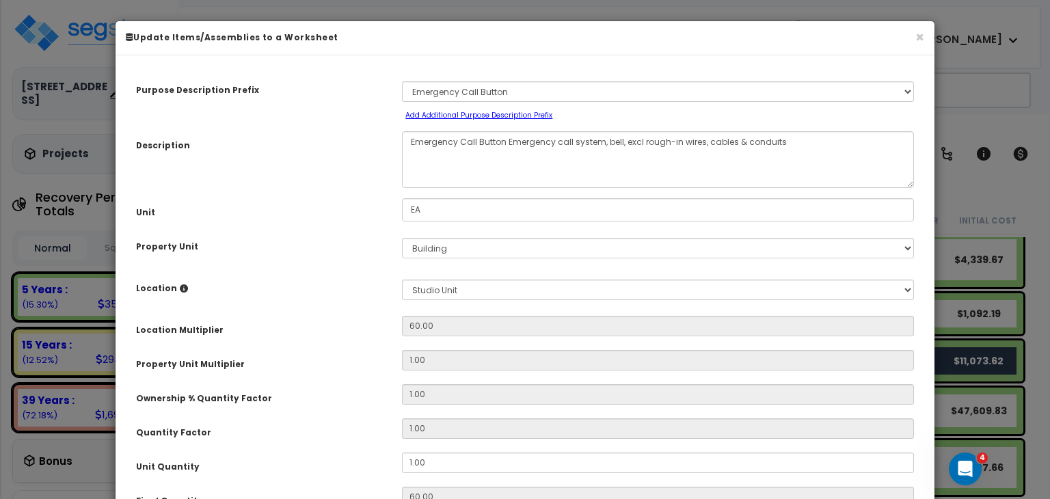
select select "23084"
click at [917, 33] on button "×" at bounding box center [919, 37] width 9 height 14
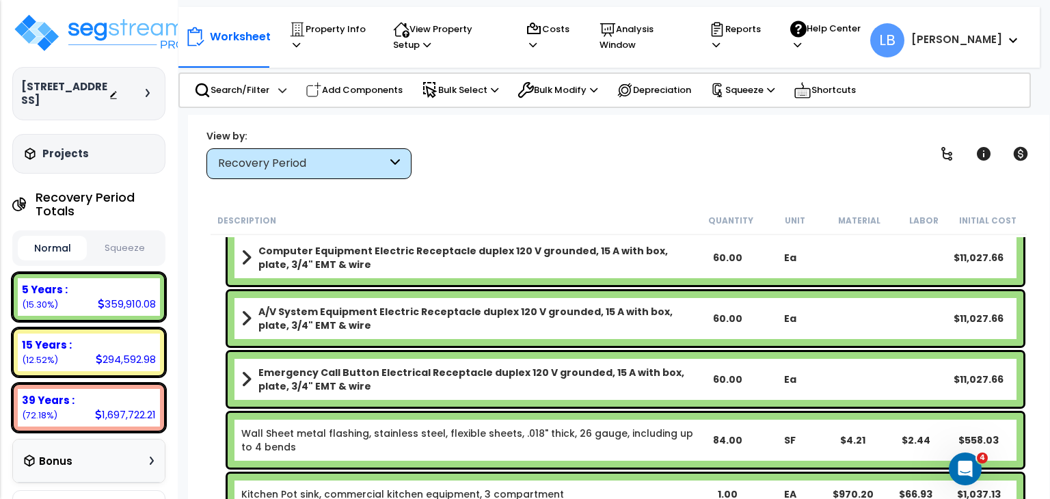
scroll to position [416, 0]
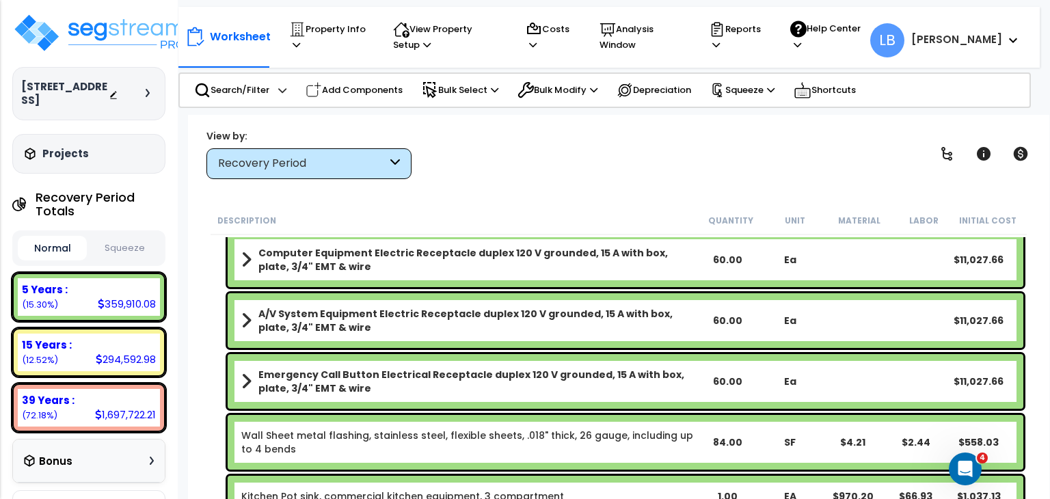
click at [380, 373] on b "Emergency Call Button Electrical Receptacle duplex 120 V grounded, 15 A with bo…" at bounding box center [476, 381] width 437 height 27
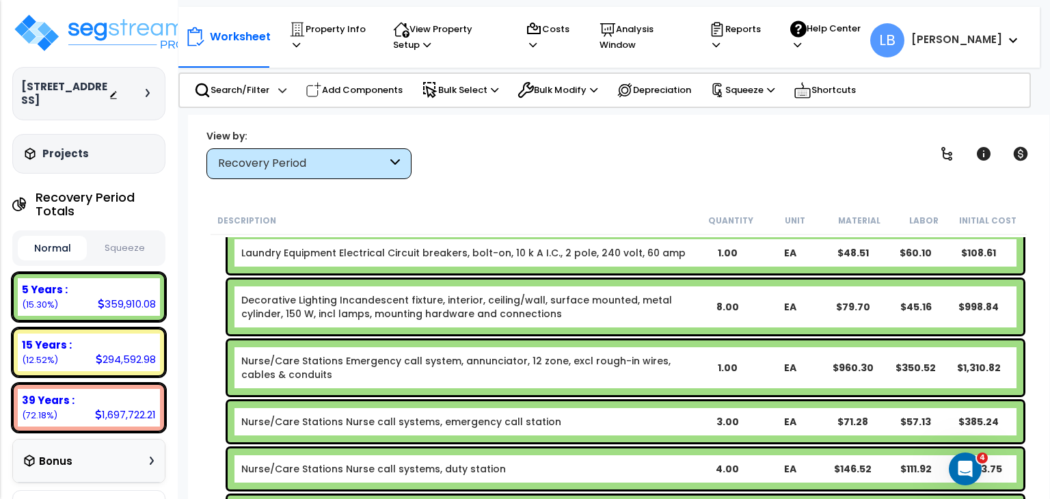
scroll to position [3869, 0]
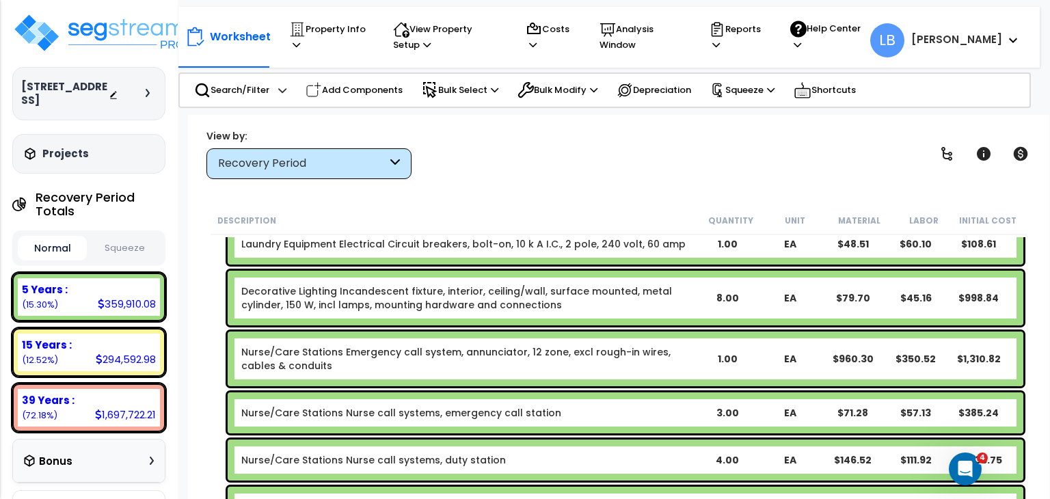
click at [388, 353] on link "Nurse/Care Stations Emergency call system, annunciator, 12 zone, excl rough-in …" at bounding box center [468, 358] width 454 height 27
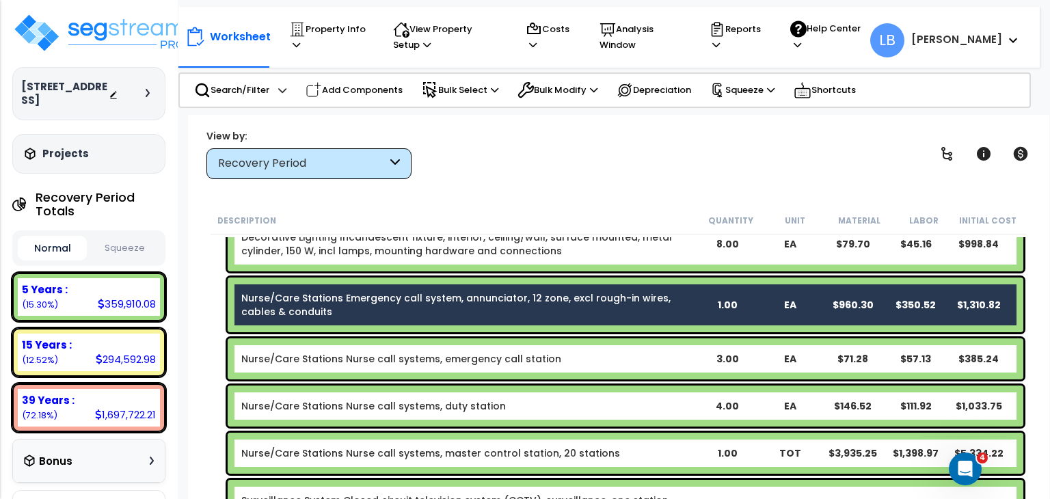
scroll to position [3924, 0]
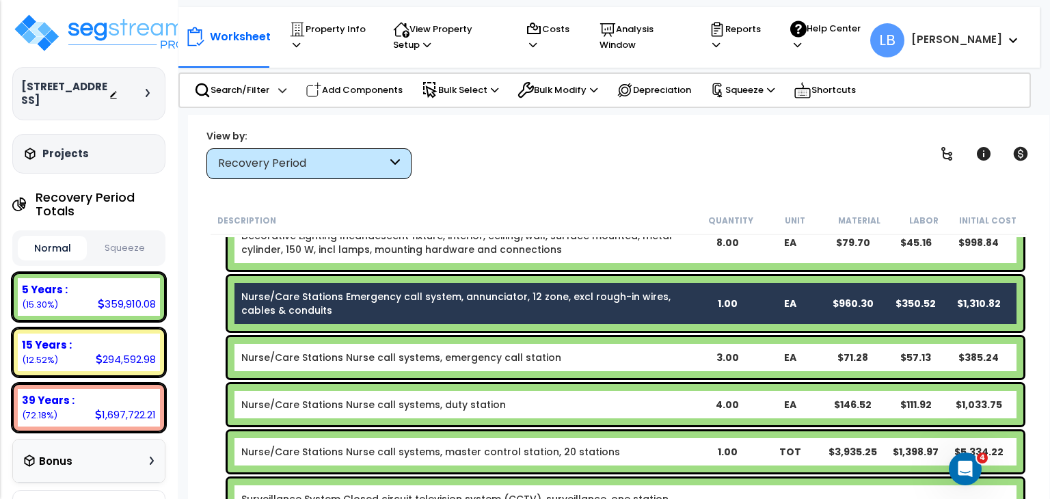
click at [407, 355] on link "Nurse/Care Stations Nurse call systems, emergency call station" at bounding box center [401, 358] width 320 height 14
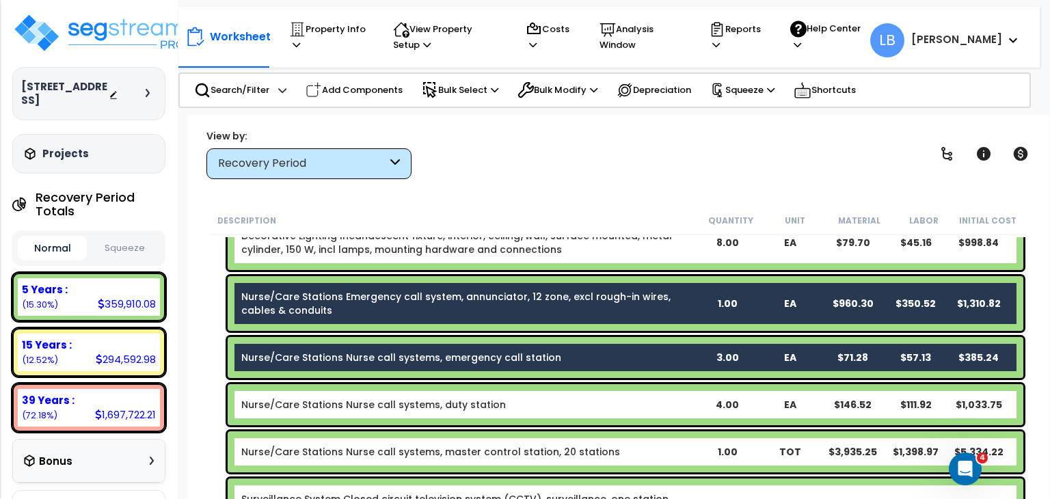
scroll to position [3965, 0]
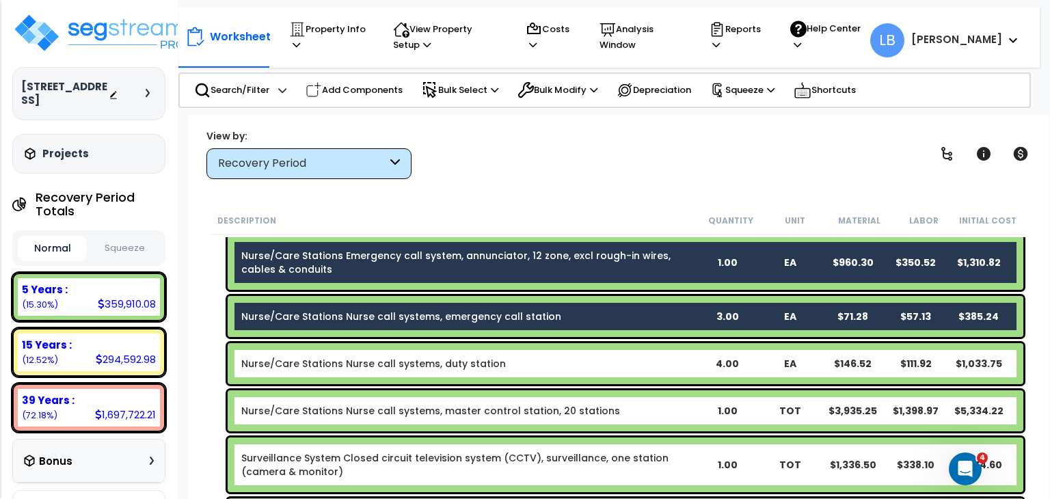
click at [430, 362] on link "Nurse/Care Stations Nurse call systems, duty station" at bounding box center [373, 364] width 265 height 14
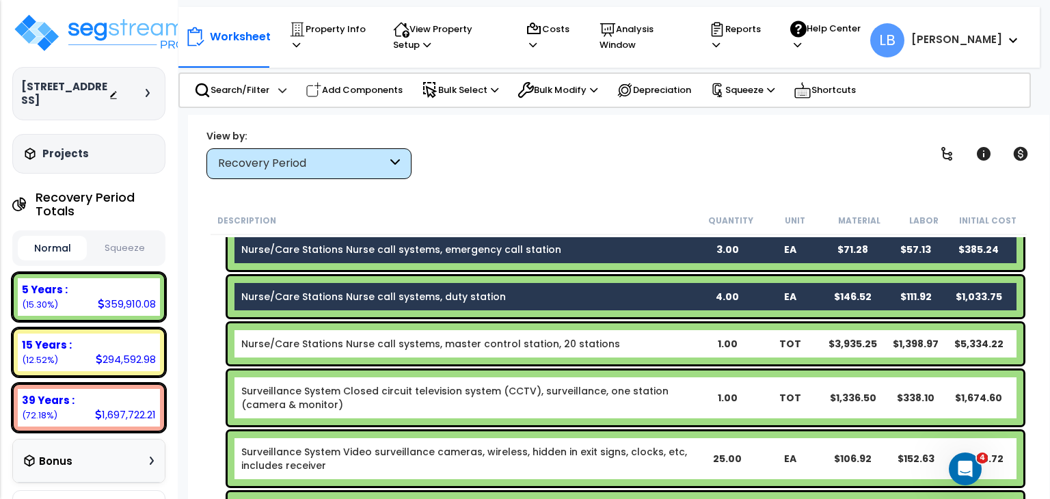
scroll to position [4035, 0]
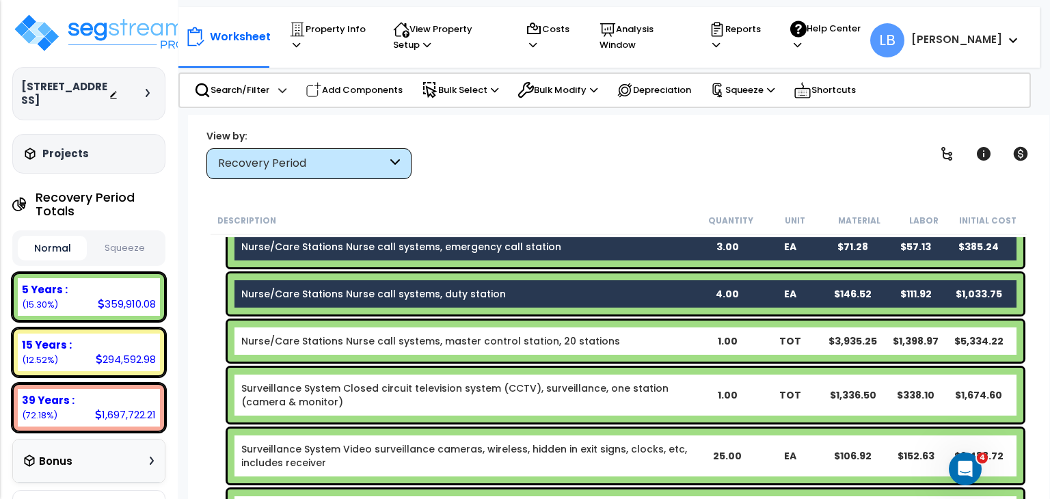
click at [442, 336] on link "Nurse/Care Stations Nurse call systems, master control station, 20 stations" at bounding box center [430, 341] width 379 height 14
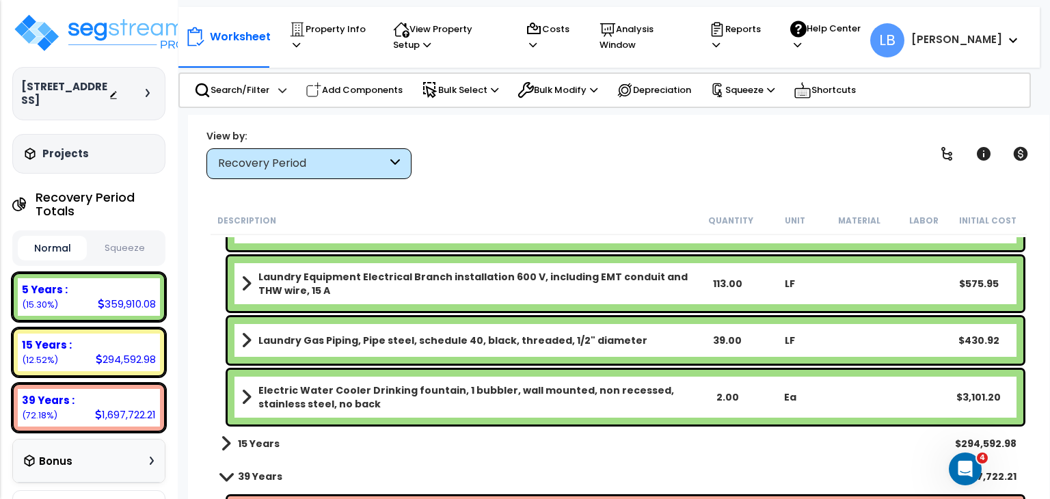
scroll to position [5764, 0]
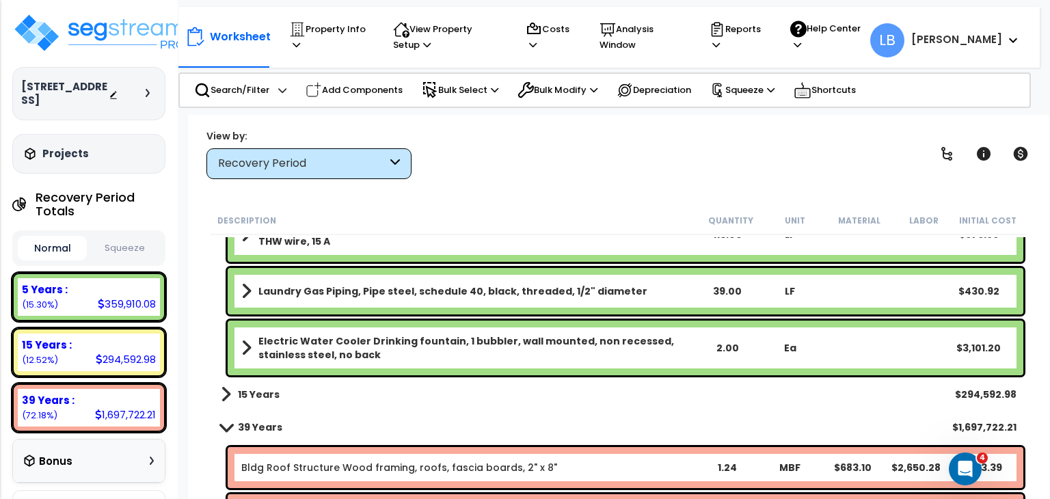
click at [427, 341] on b "Electric Water Cooler Drinking fountain, 1 bubbler, wall mounted, non recessed,…" at bounding box center [476, 347] width 437 height 27
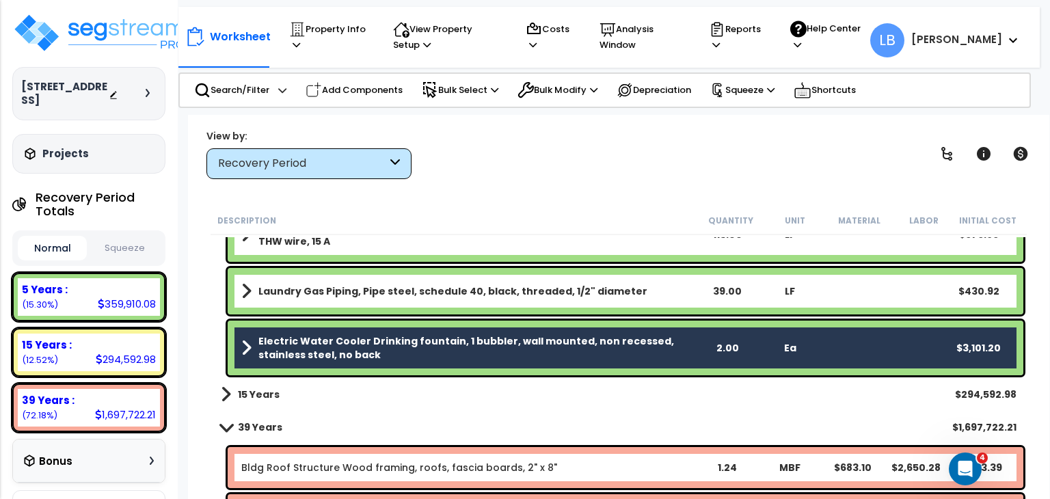
click at [427, 341] on b "Electric Water Cooler Drinking fountain, 1 bubbler, wall mounted, non recessed,…" at bounding box center [476, 347] width 437 height 27
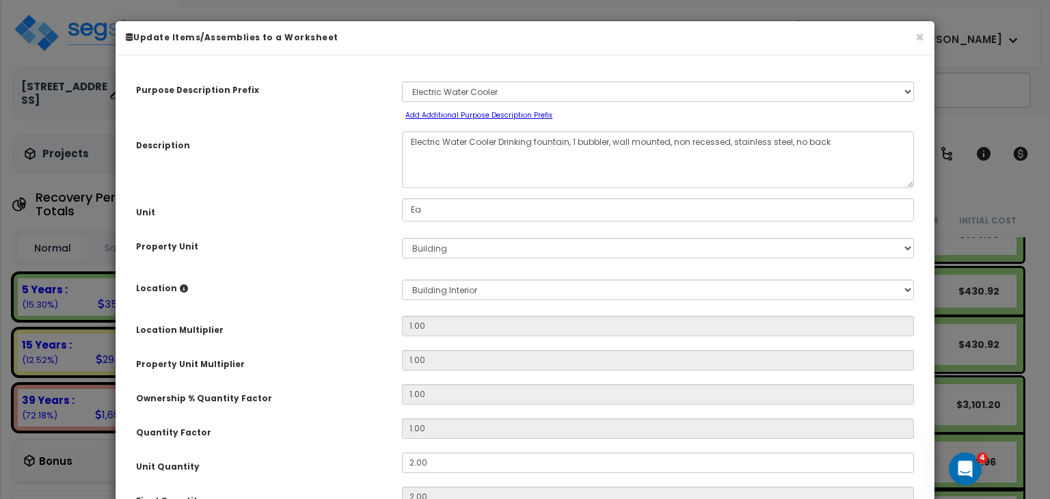
select select "9793"
click at [915, 37] on button "×" at bounding box center [919, 37] width 9 height 14
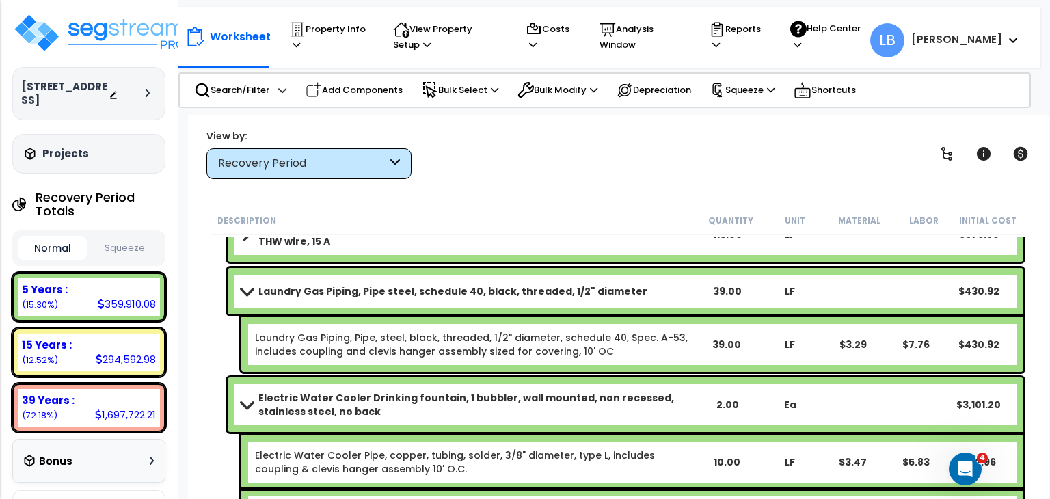
click at [356, 400] on b "Electric Water Cooler Drinking fountain, 1 bubbler, wall mounted, non recessed,…" at bounding box center [476, 404] width 437 height 27
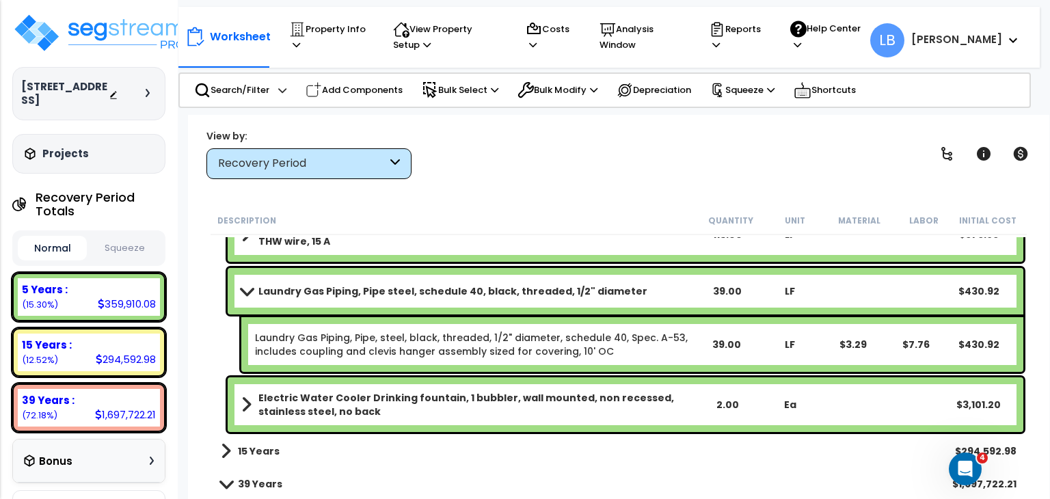
click at [356, 400] on b "Electric Water Cooler Drinking fountain, 1 bubbler, wall mounted, non recessed,…" at bounding box center [476, 404] width 437 height 27
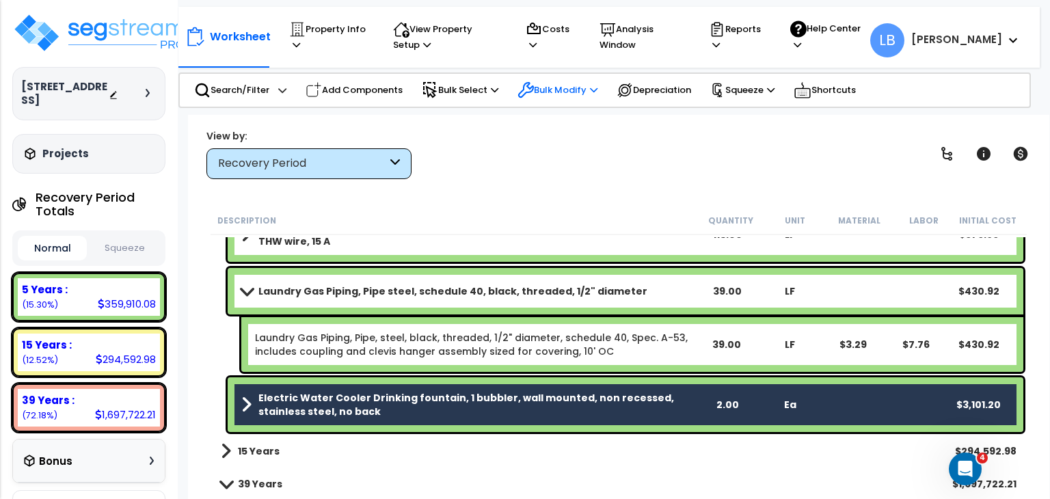
click at [544, 86] on p "Bulk Modify" at bounding box center [558, 90] width 80 height 16
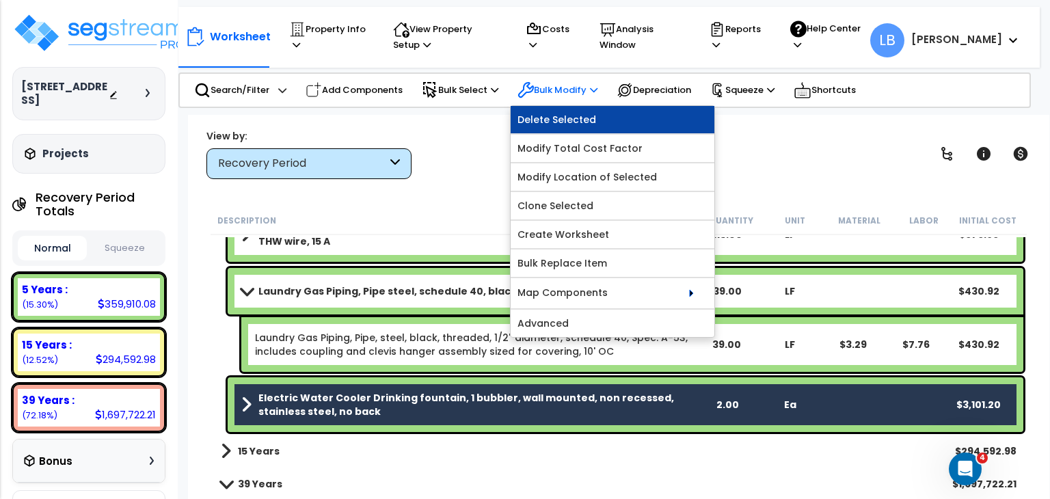
click at [561, 121] on link "Delete Selected" at bounding box center [613, 119] width 204 height 27
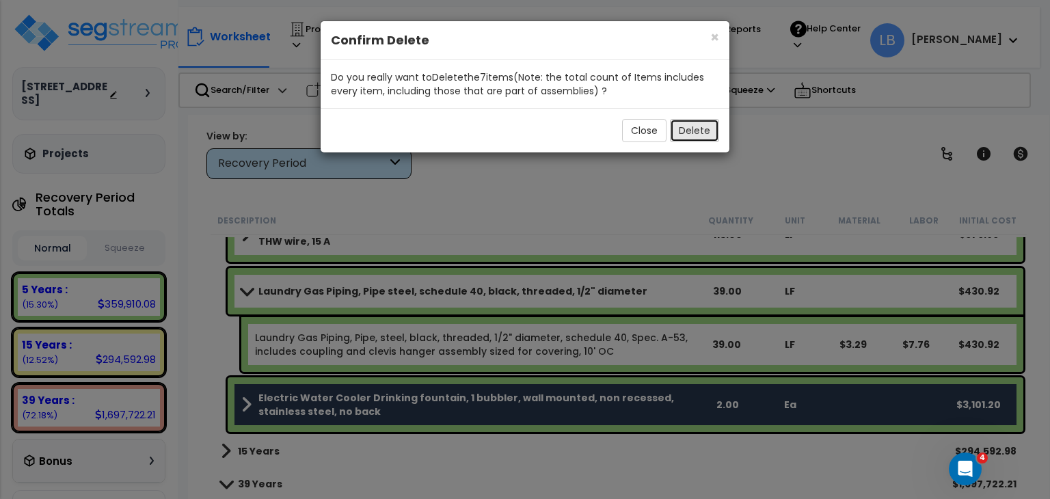
click at [684, 129] on button "Delete" at bounding box center [694, 130] width 49 height 23
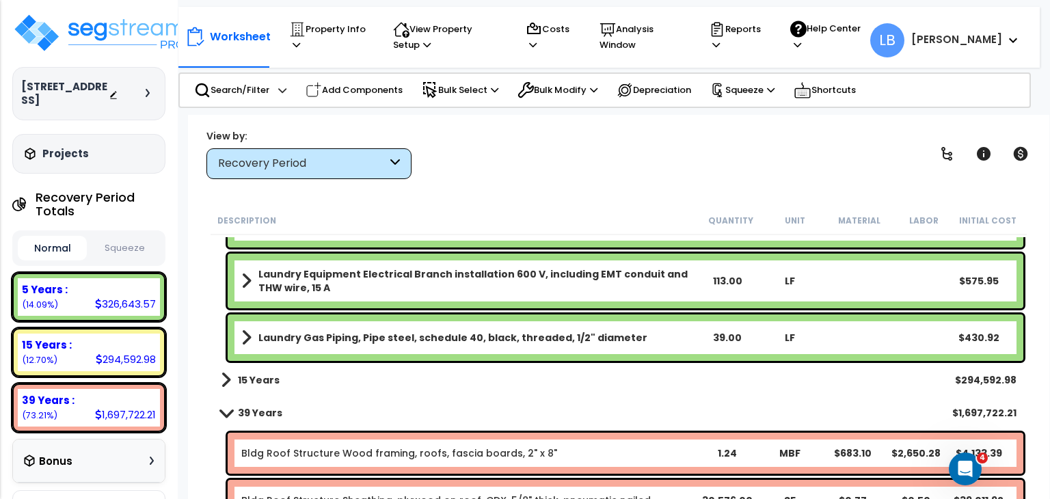
scroll to position [5346, 0]
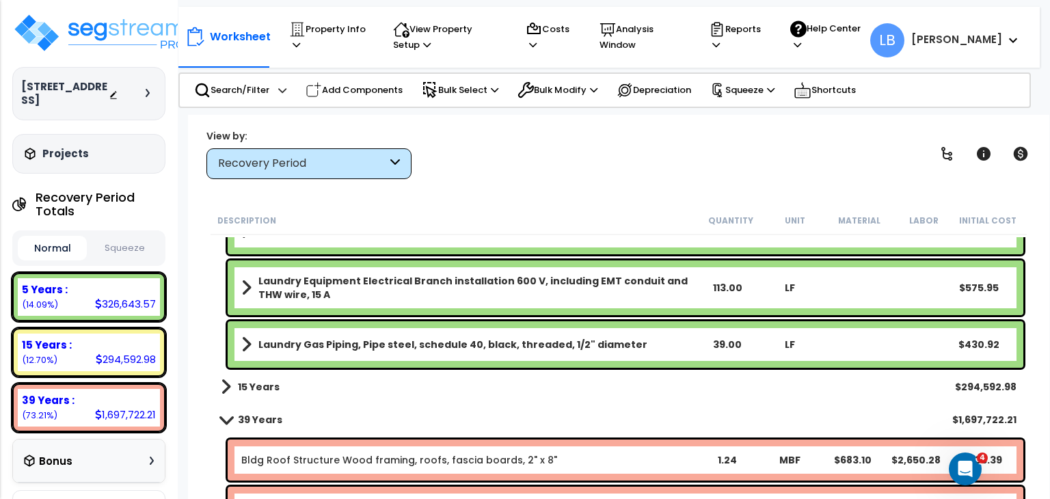
click at [293, 386] on div "15 Years $294,592.98" at bounding box center [618, 387] width 809 height 33
click at [249, 388] on b "15 Years" at bounding box center [259, 387] width 42 height 14
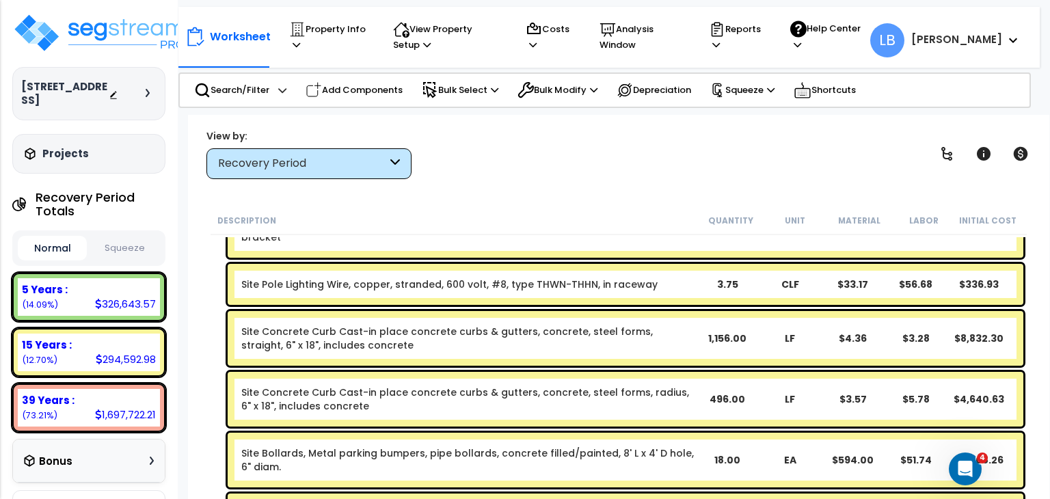
scroll to position [5595, 0]
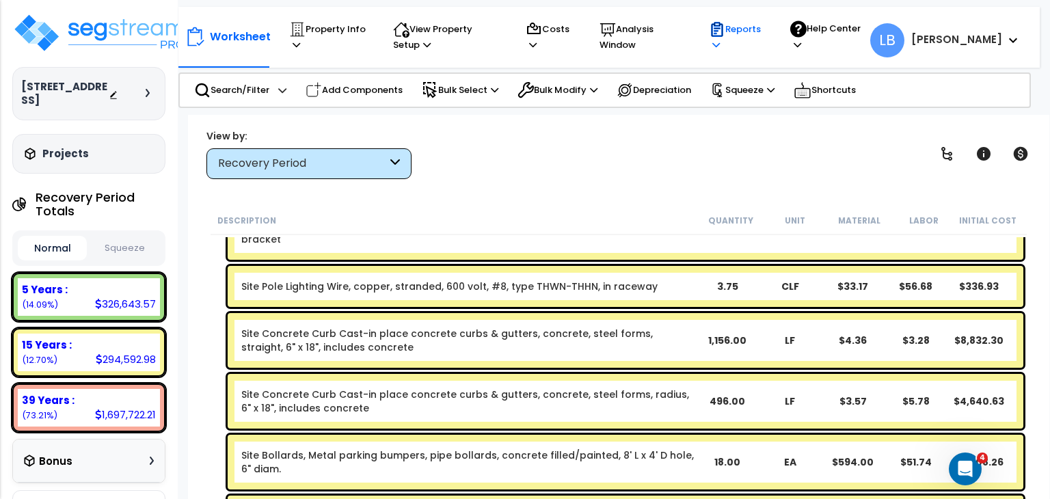
click at [764, 27] on p "Reports" at bounding box center [736, 36] width 55 height 31
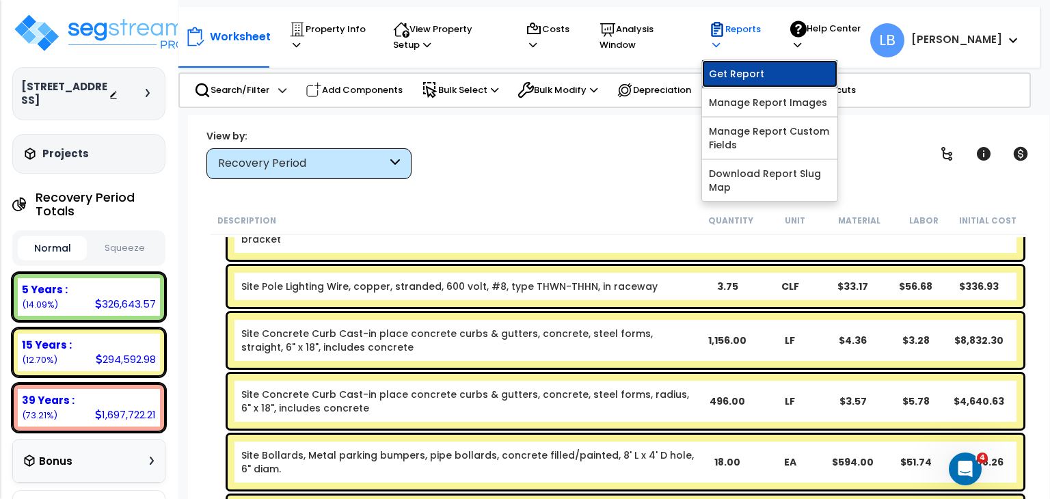
click at [778, 68] on link "Get Report" at bounding box center [769, 73] width 135 height 27
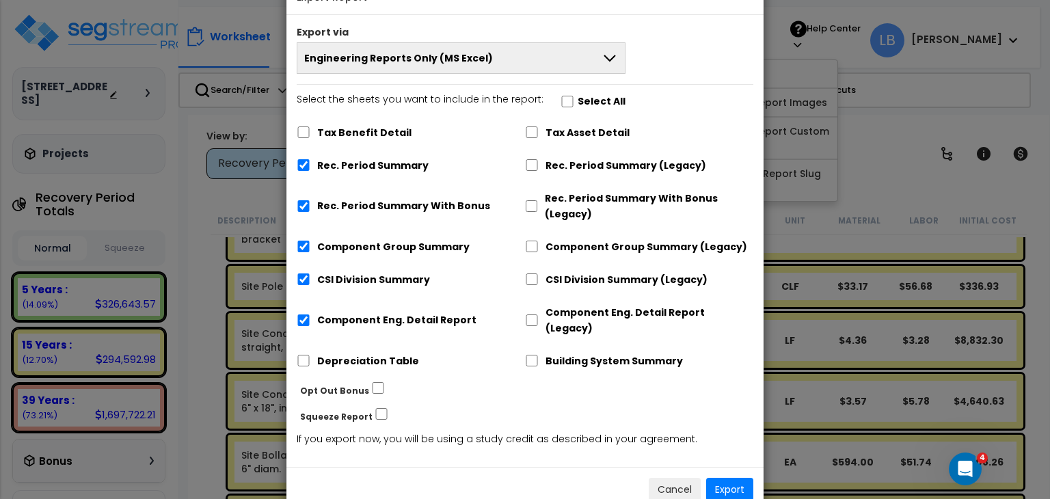
scroll to position [59, 0]
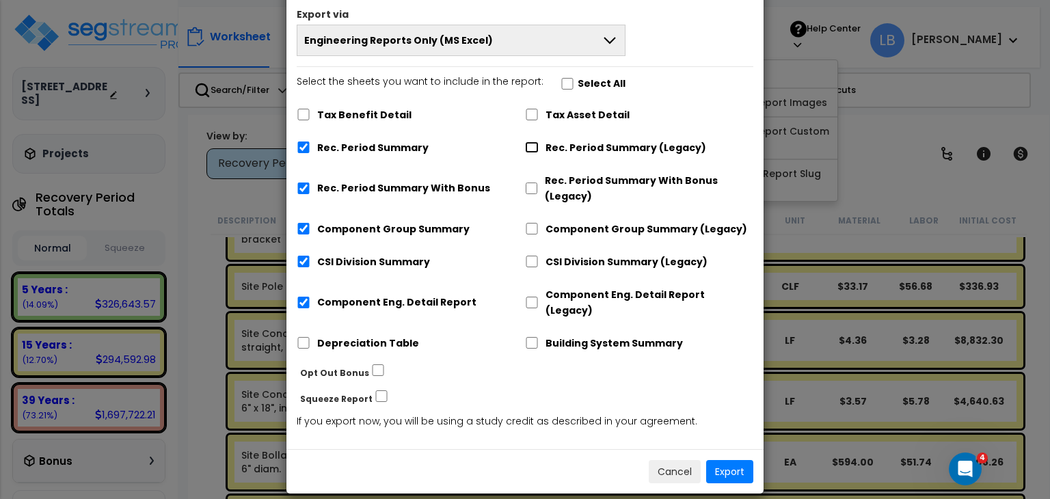
click at [535, 143] on input "Rec. Period Summary (Legacy)" at bounding box center [532, 148] width 14 height 12
checkbox input "true"
checkbox input "false"
click at [535, 143] on input "Rec. Period Summary (Legacy)" at bounding box center [532, 148] width 14 height 12
click at [533, 146] on input "Rec. Period Summary (Legacy)" at bounding box center [532, 148] width 14 height 12
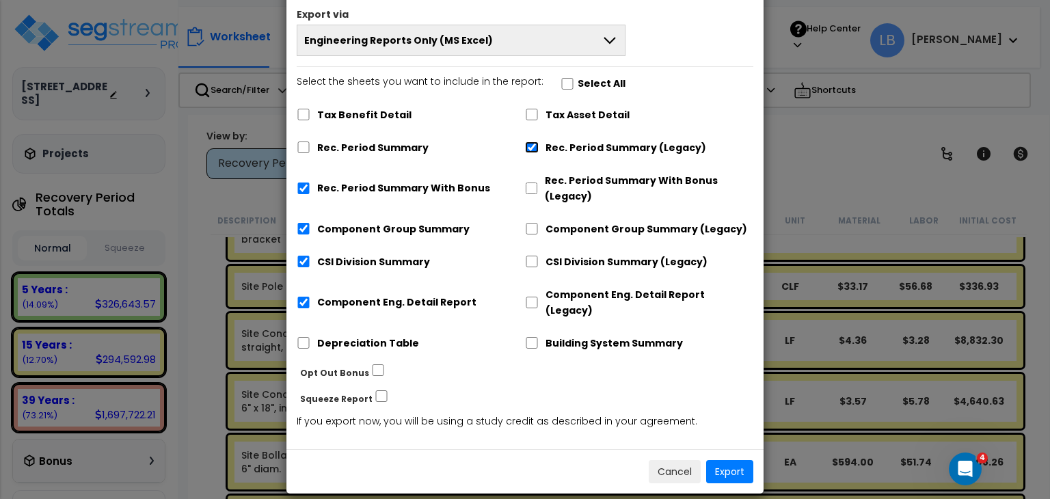
click at [533, 146] on input "Rec. Period Summary (Legacy)" at bounding box center [532, 148] width 14 height 12
checkbox input "false"
click at [533, 228] on input "Component Group Summary (Legacy)" at bounding box center [532, 229] width 14 height 12
checkbox input "true"
checkbox input "false"
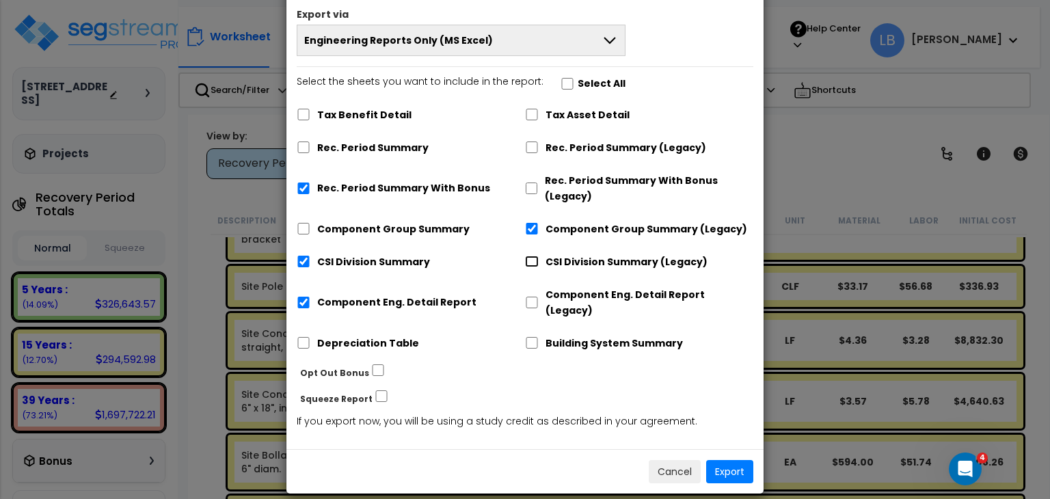
click at [531, 258] on input "CSI Division Summary (Legacy)" at bounding box center [532, 262] width 14 height 12
checkbox input "true"
checkbox input "false"
click at [531, 297] on input "Component Eng. Detail Report (Legacy)" at bounding box center [532, 303] width 14 height 12
checkbox input "true"
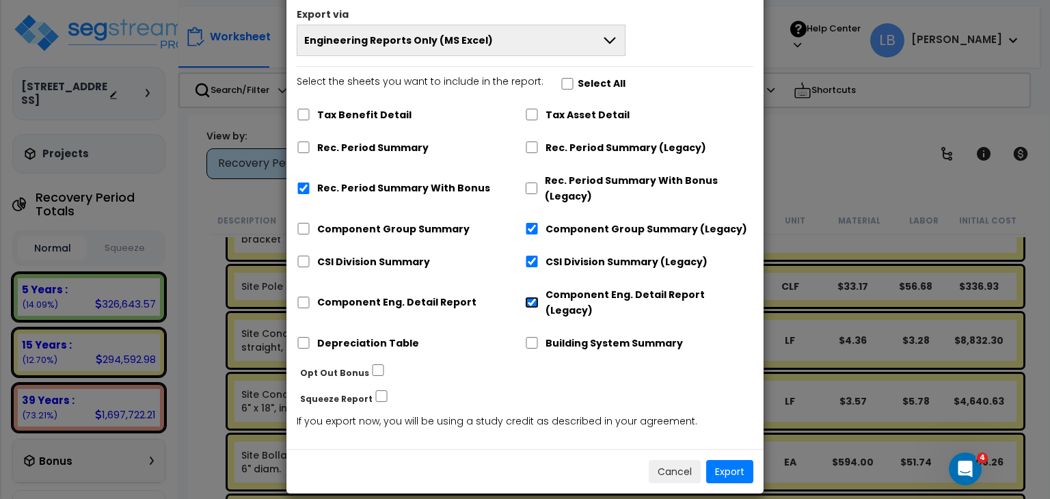
checkbox input "false"
click at [302, 184] on input "Rec. Period Summary With Bonus" at bounding box center [304, 189] width 14 height 12
checkbox input "true"
click at [533, 187] on input "Rec. Period Summary With Bonus (Legacy)" at bounding box center [531, 189] width 13 height 12
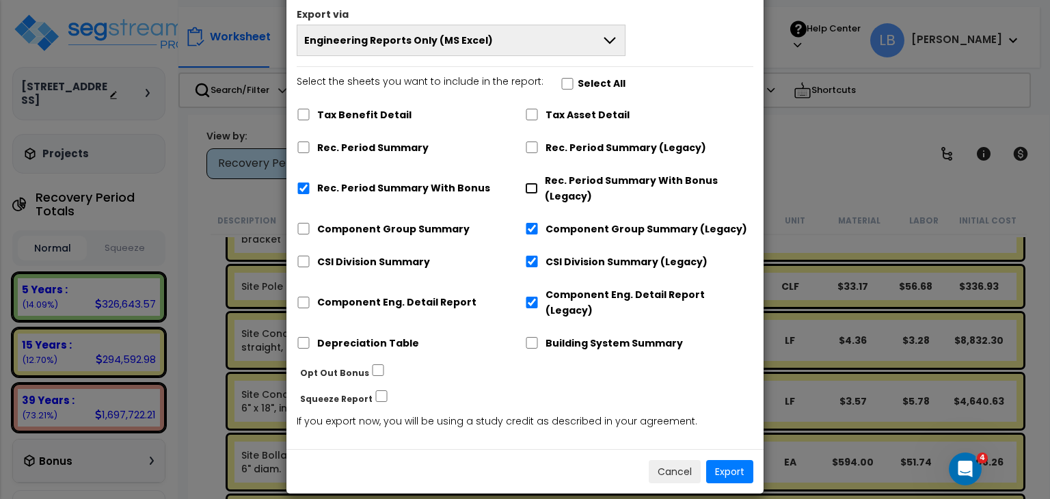
checkbox input "true"
checkbox input "false"
click at [304, 337] on input "Depreciation Table" at bounding box center [304, 343] width 14 height 12
checkbox input "true"
click at [533, 146] on input "Rec. Period Summary (Legacy)" at bounding box center [532, 148] width 14 height 12
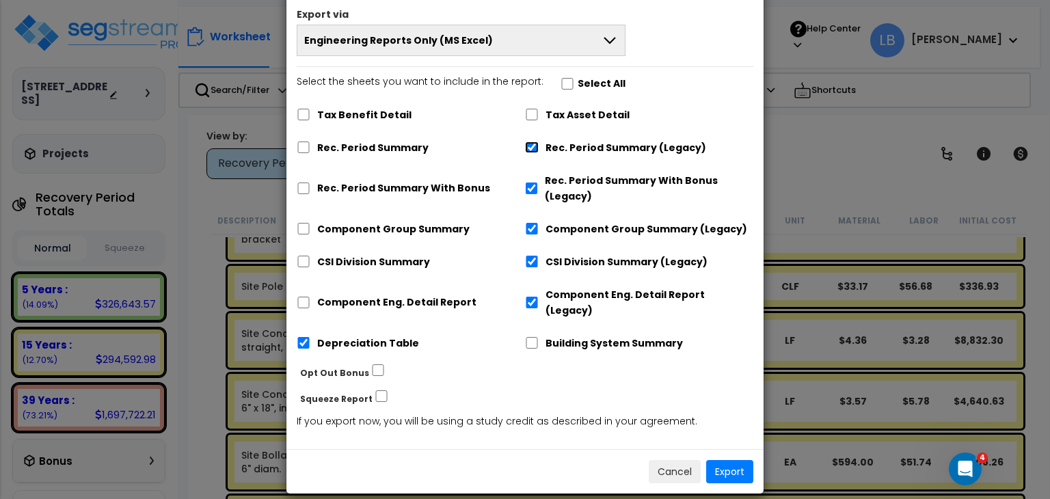
click at [533, 146] on input "Rec. Period Summary (Legacy)" at bounding box center [532, 148] width 14 height 12
checkbox input "false"
click at [534, 184] on input "Rec. Period Summary With Bonus (Legacy)" at bounding box center [531, 189] width 13 height 12
click at [533, 185] on input "Rec. Period Summary With Bonus (Legacy)" at bounding box center [531, 189] width 13 height 12
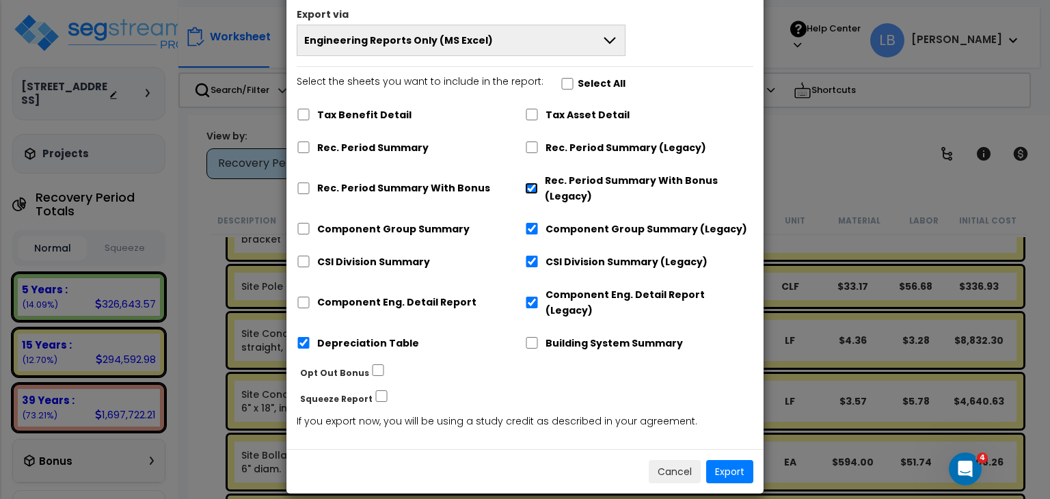
checkbox input "false"
click at [531, 149] on input "Rec. Period Summary (Legacy)" at bounding box center [532, 148] width 14 height 12
checkbox input "true"
click at [531, 185] on input "Rec. Period Summary With Bonus (Legacy)" at bounding box center [531, 189] width 13 height 12
checkbox input "true"
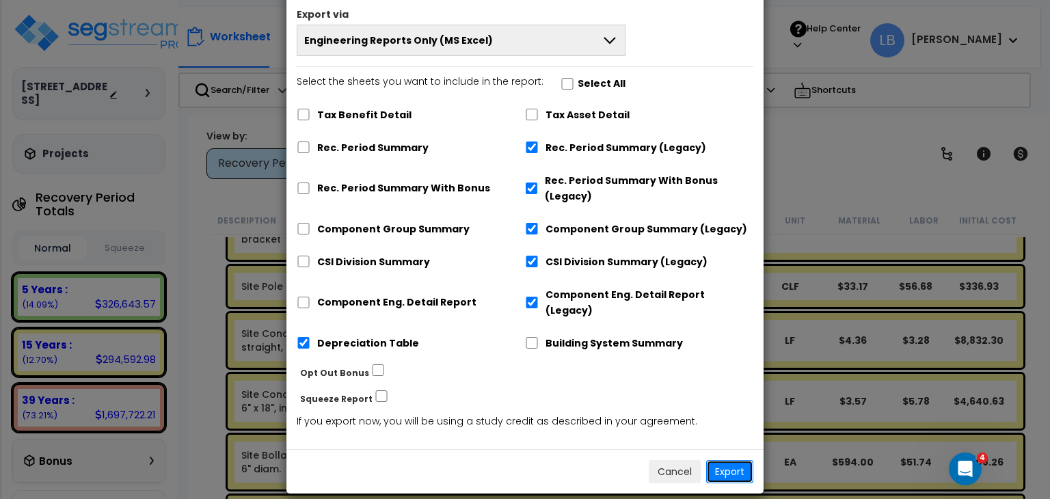
click at [738, 460] on button "Export" at bounding box center [729, 471] width 47 height 23
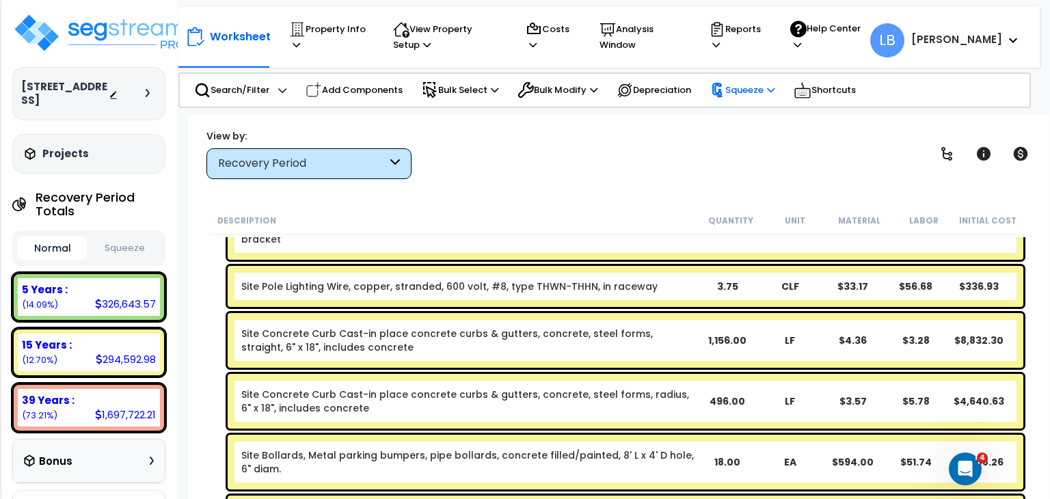
click at [755, 86] on p "Squeeze" at bounding box center [742, 90] width 64 height 15
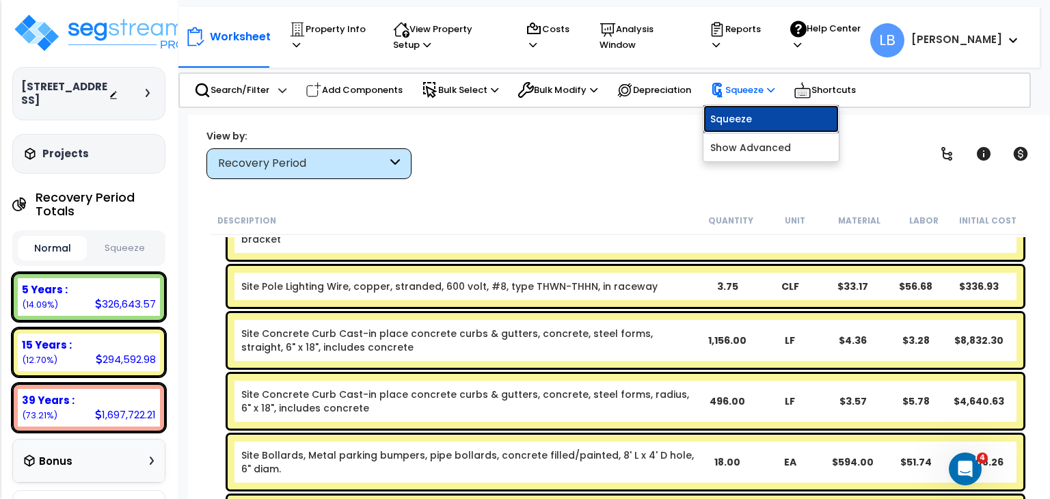
click at [741, 116] on link "Squeeze" at bounding box center [770, 118] width 135 height 27
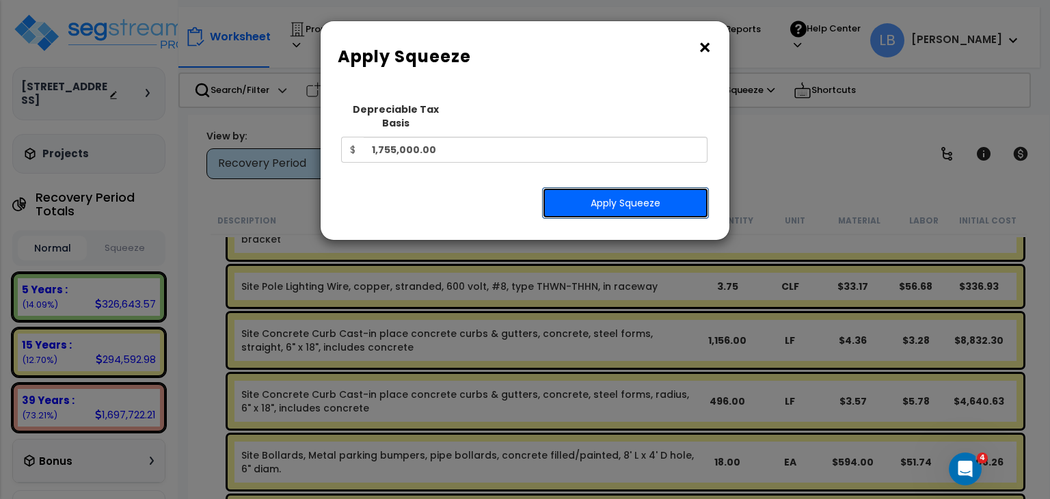
click at [580, 187] on button "Apply Squeeze" at bounding box center [625, 202] width 167 height 31
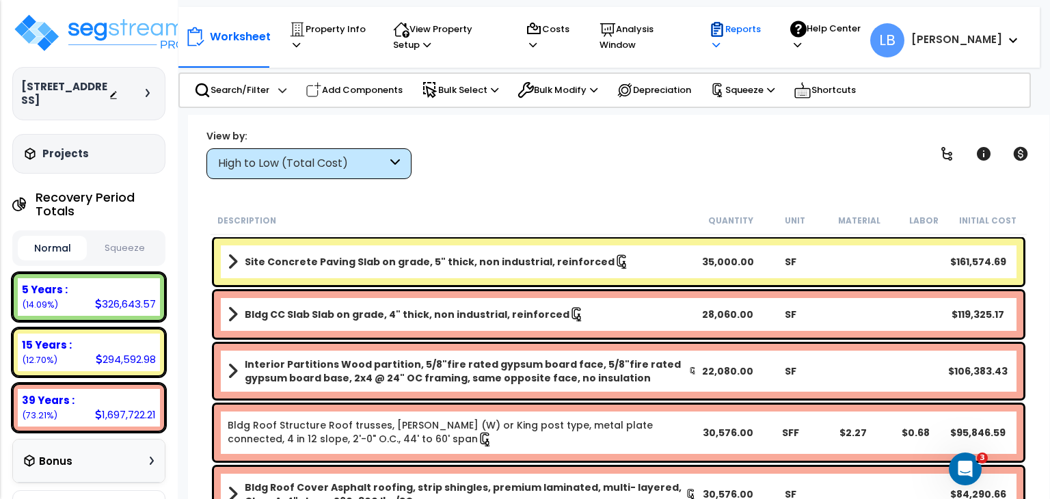
click at [764, 32] on p "Reports" at bounding box center [736, 36] width 55 height 31
click at [764, 25] on p "Reports" at bounding box center [736, 36] width 55 height 31
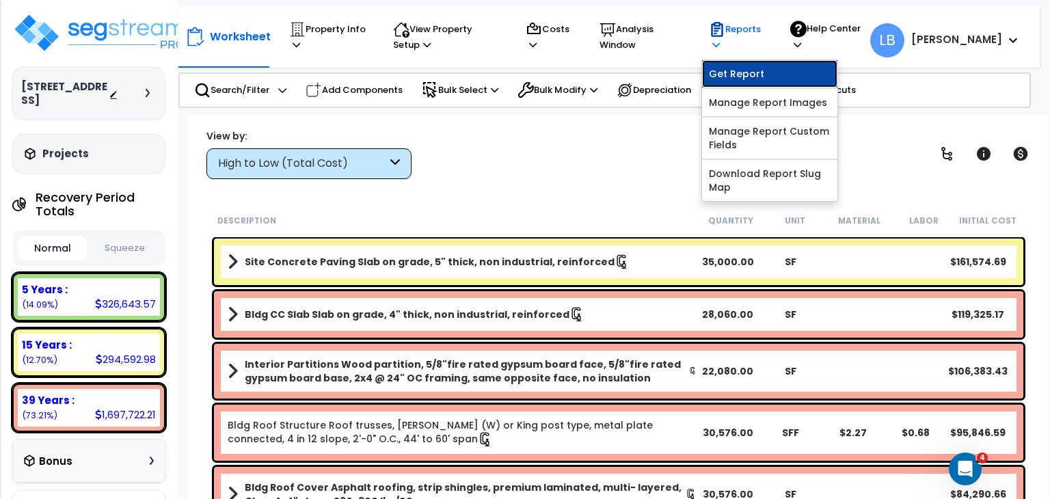
click at [785, 72] on link "Get Report" at bounding box center [769, 73] width 135 height 27
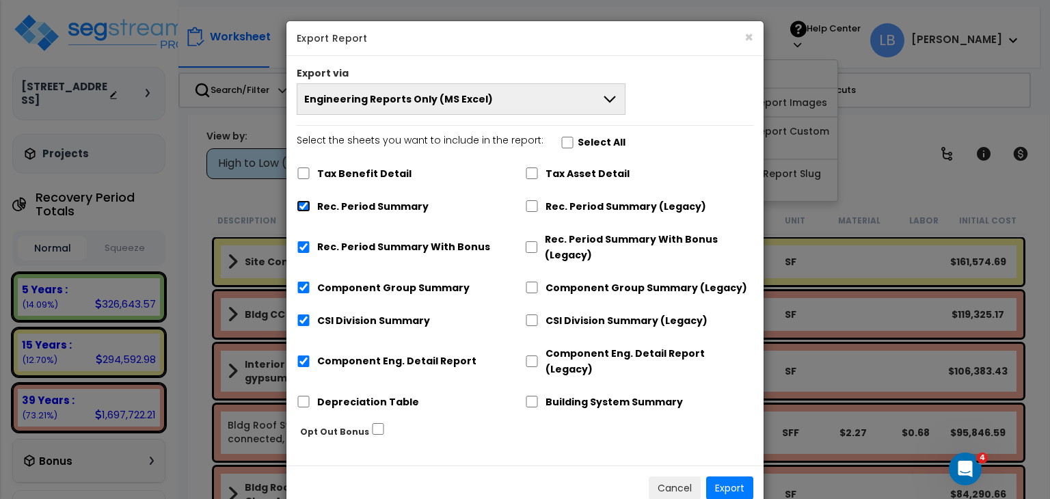
click at [306, 206] on input "Rec. Period Summary" at bounding box center [304, 206] width 14 height 12
checkbox input "true"
click at [304, 246] on input "Rec. Period Summary With Bonus" at bounding box center [304, 247] width 14 height 12
checkbox input "false"
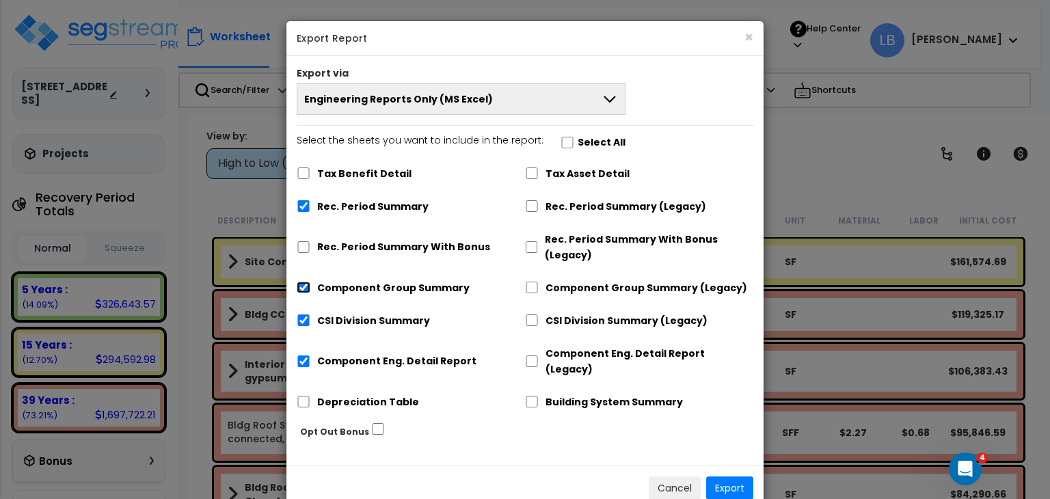
click at [300, 291] on input "Component Group Summary" at bounding box center [304, 288] width 14 height 12
checkbox input "false"
click at [299, 319] on input "CSI Division Summary" at bounding box center [304, 320] width 14 height 12
checkbox input "false"
click at [301, 355] on input "Component Eng. Detail Report" at bounding box center [304, 361] width 14 height 12
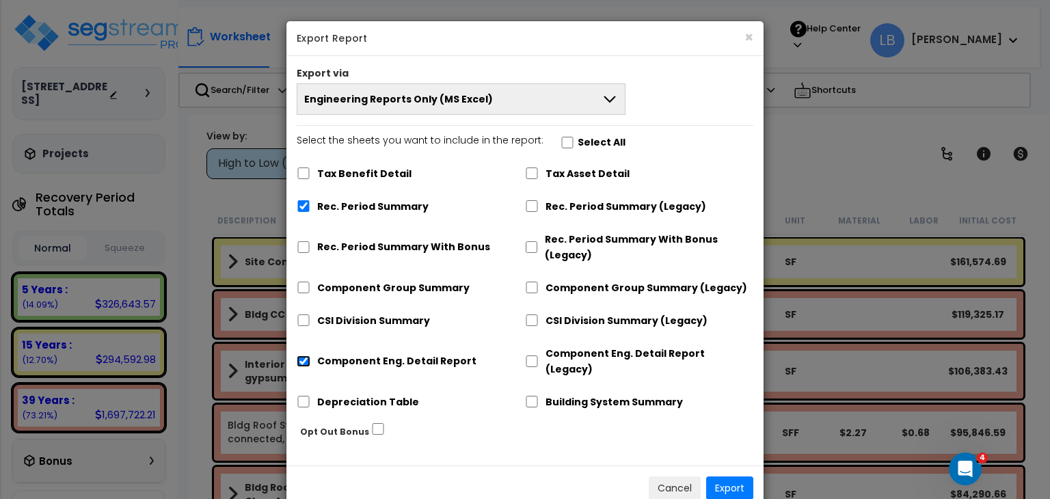
checkbox input "false"
click at [302, 396] on input "Depreciation Table" at bounding box center [304, 402] width 14 height 12
checkbox input "true"
click at [529, 200] on input "Rec. Period Summary (Legacy)" at bounding box center [532, 206] width 14 height 12
checkbox input "true"
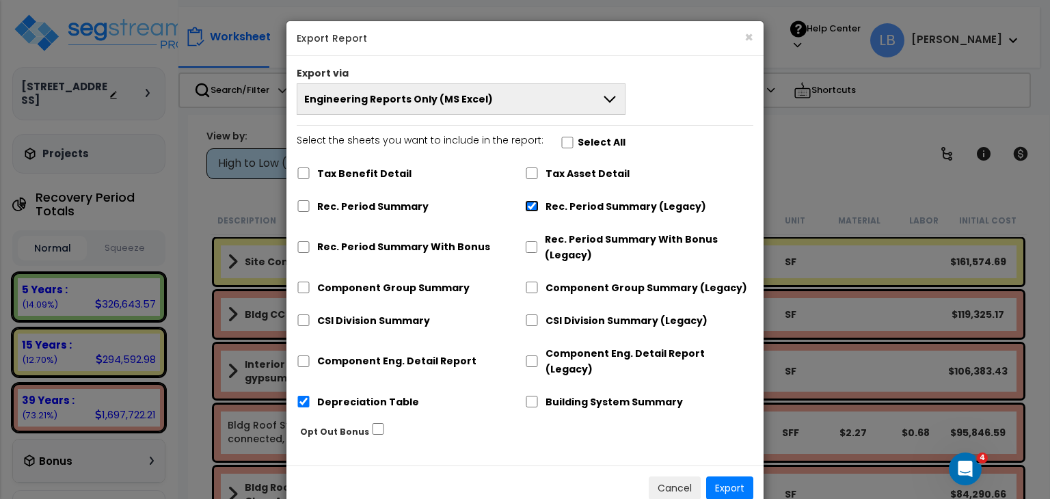
checkbox input "false"
click at [531, 247] on input "Rec. Period Summary With Bonus (Legacy)" at bounding box center [531, 247] width 13 height 12
checkbox input "true"
click at [531, 288] on input "Component Group Summary (Legacy)" at bounding box center [532, 288] width 14 height 12
checkbox input "true"
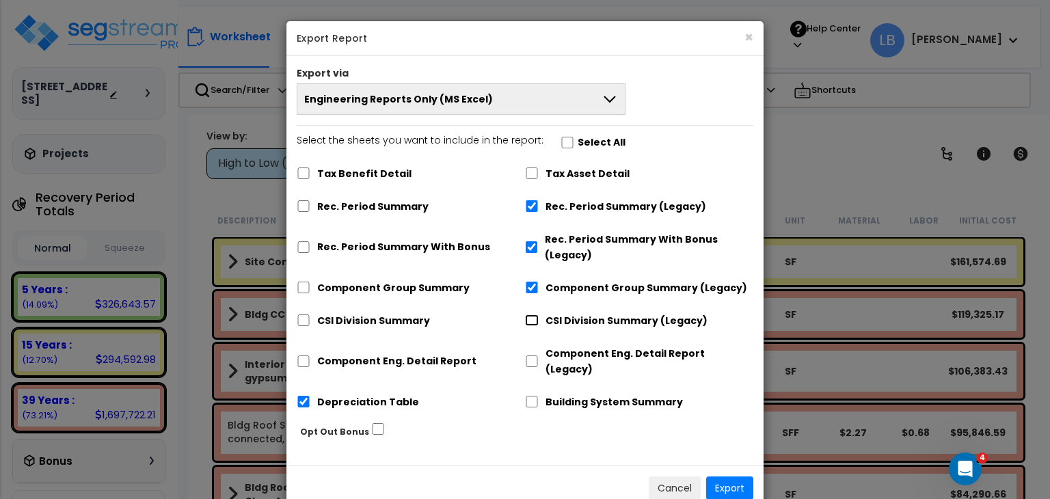
click at [532, 317] on input "CSI Division Summary (Legacy)" at bounding box center [532, 320] width 14 height 12
checkbox input "true"
click at [533, 355] on input "Component Eng. Detail Report (Legacy)" at bounding box center [532, 361] width 14 height 12
checkbox input "true"
click at [722, 476] on button "Export" at bounding box center [729, 487] width 47 height 23
